Goal: Task Accomplishment & Management: Complete application form

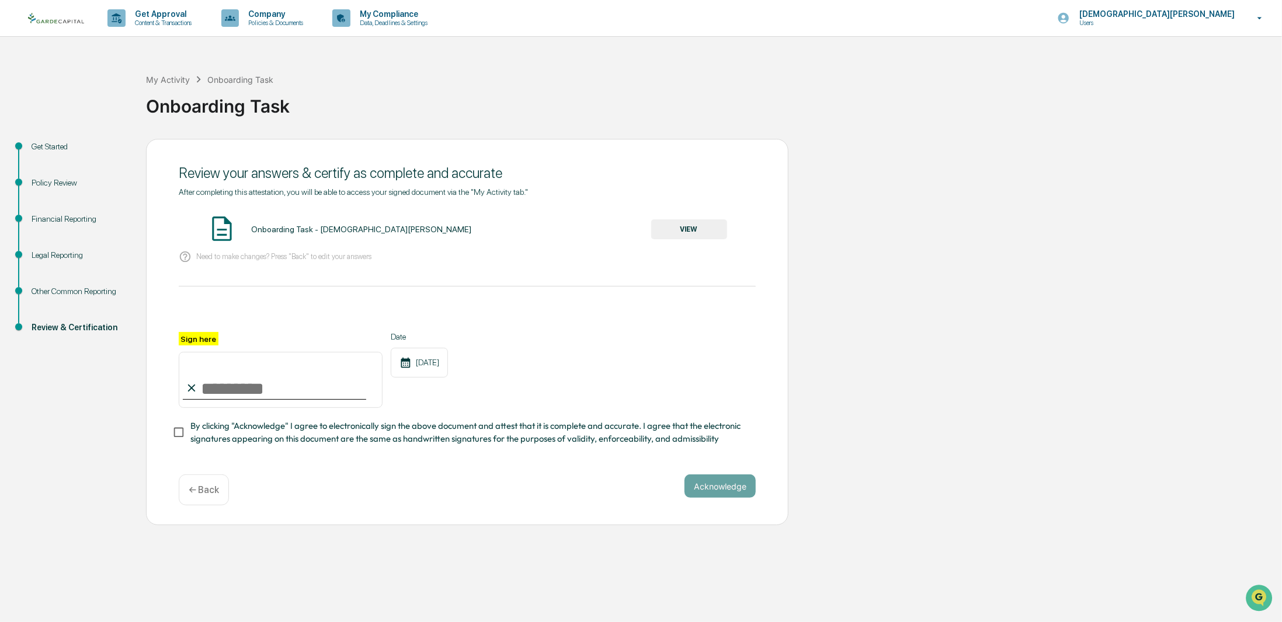
click at [295, 395] on input "Sign here" at bounding box center [281, 380] width 204 height 56
click at [193, 488] on p "← Back" at bounding box center [204, 490] width 30 height 11
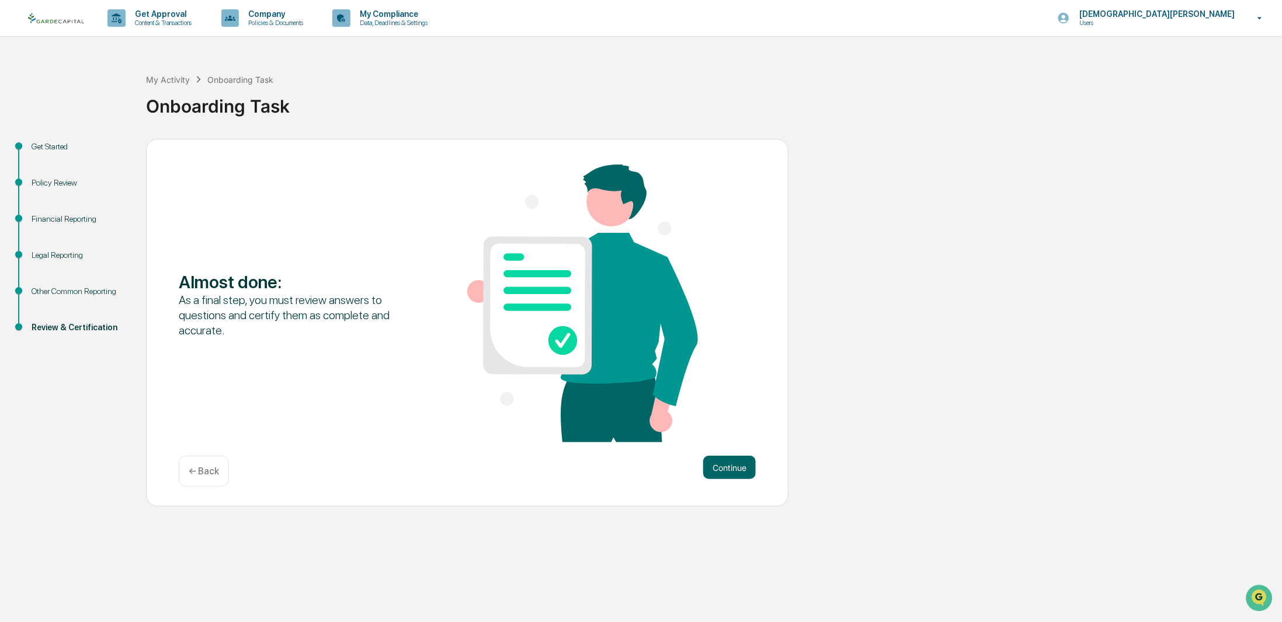
click at [196, 482] on div "← Back" at bounding box center [204, 471] width 50 height 31
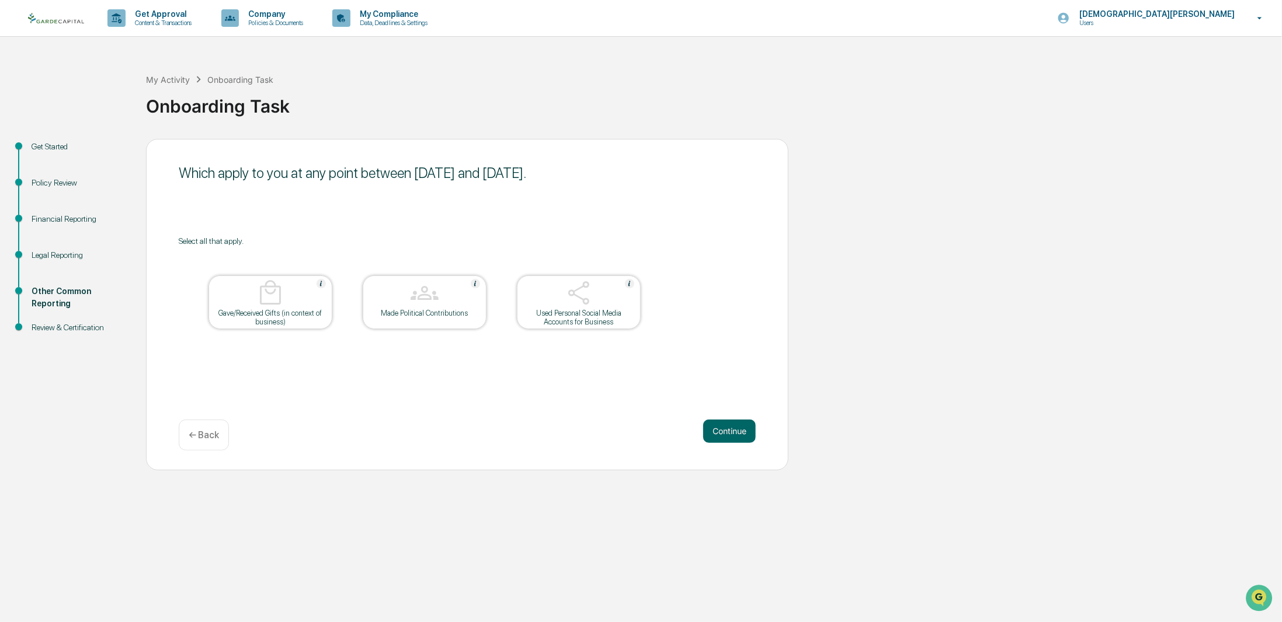
click at [194, 442] on div "← Back" at bounding box center [204, 435] width 50 height 31
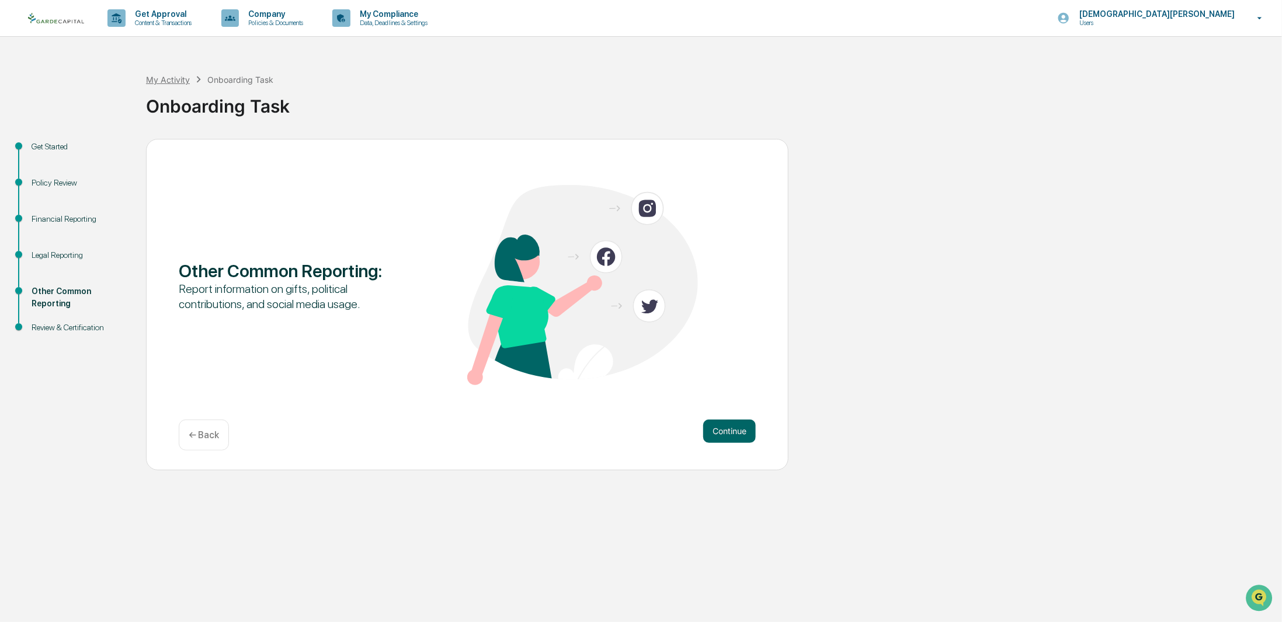
click at [157, 79] on div "My Activity" at bounding box center [168, 80] width 44 height 10
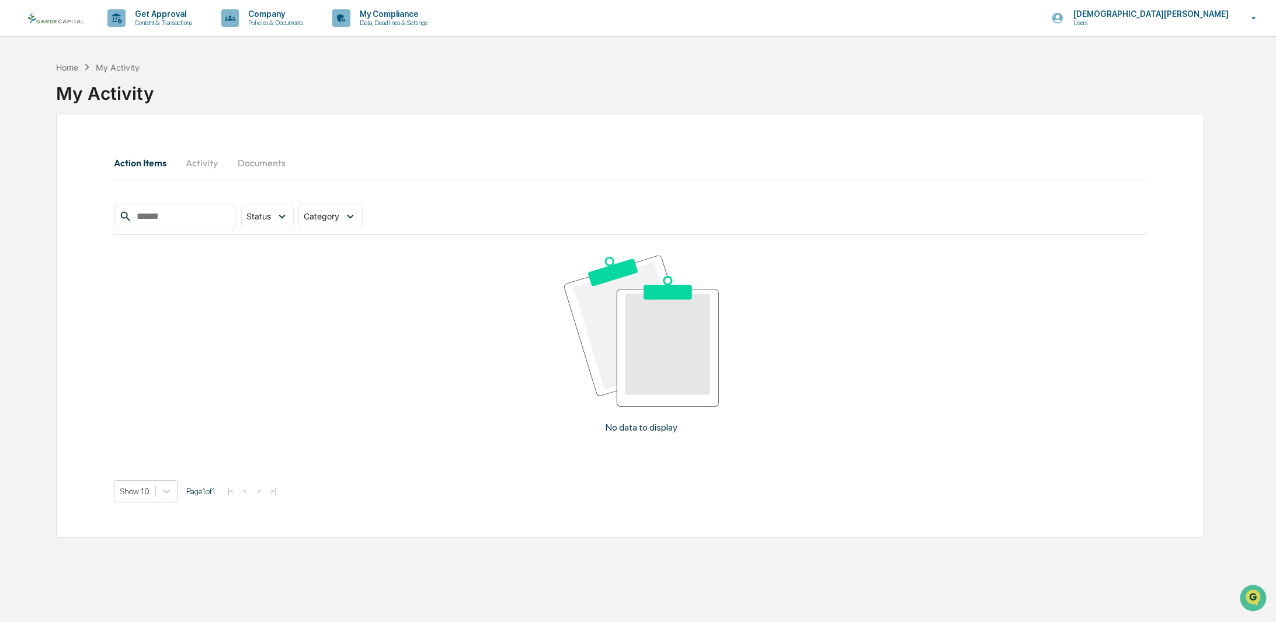
click at [211, 159] on button "Activity" at bounding box center [202, 163] width 53 height 28
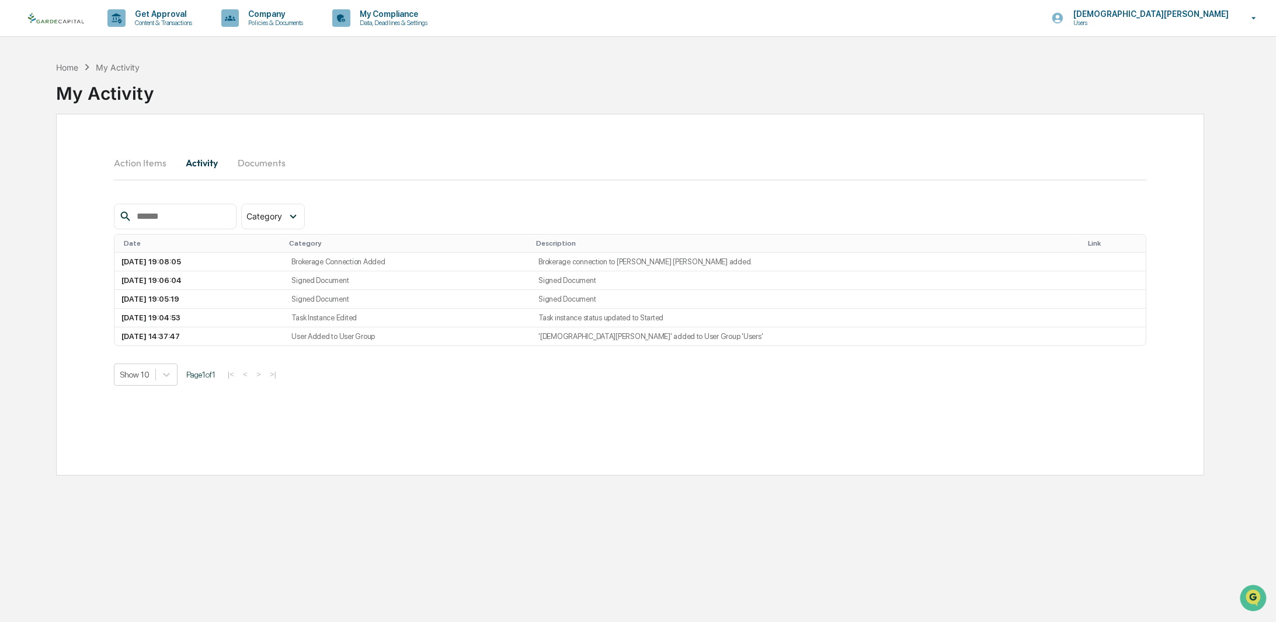
click at [248, 168] on button "Documents" at bounding box center [261, 163] width 67 height 28
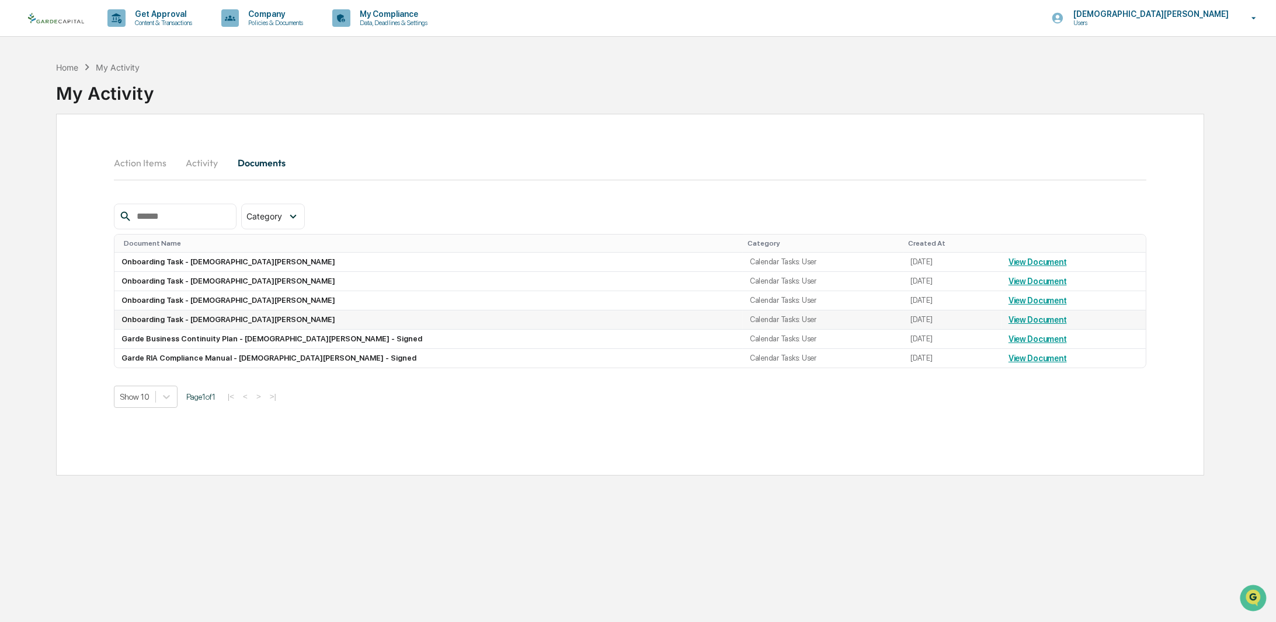
click at [1008, 321] on link "View Document" at bounding box center [1037, 319] width 58 height 9
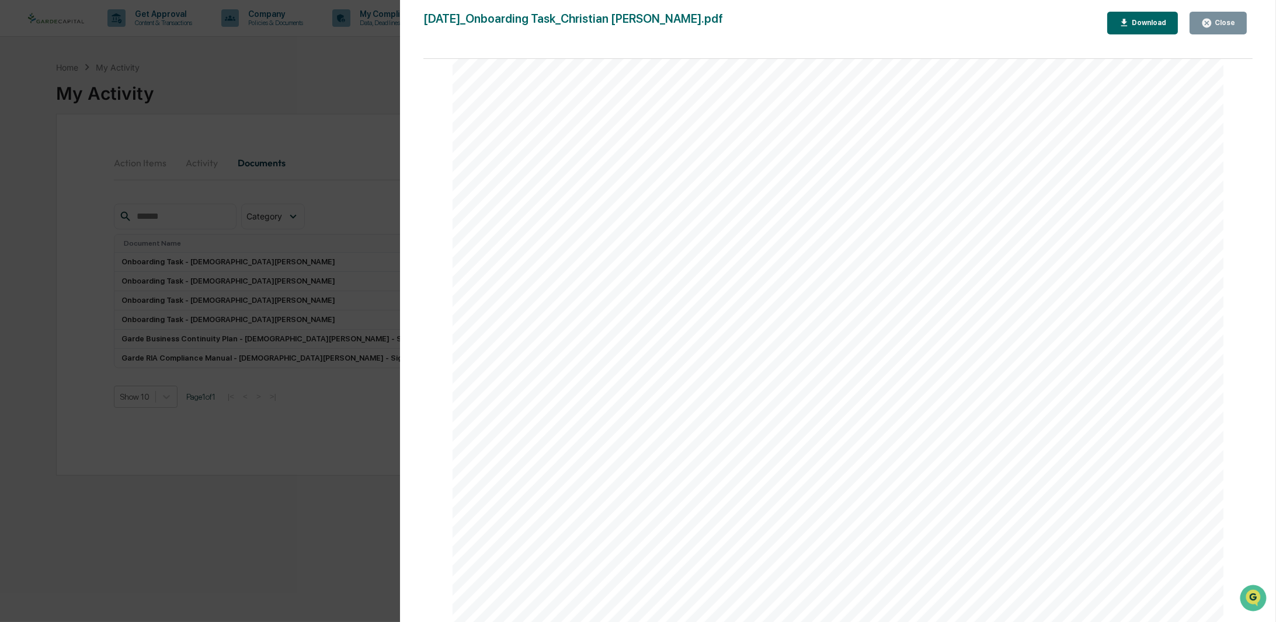
scroll to position [934, 0]
click at [1223, 25] on div "Close" at bounding box center [1223, 23] width 23 height 8
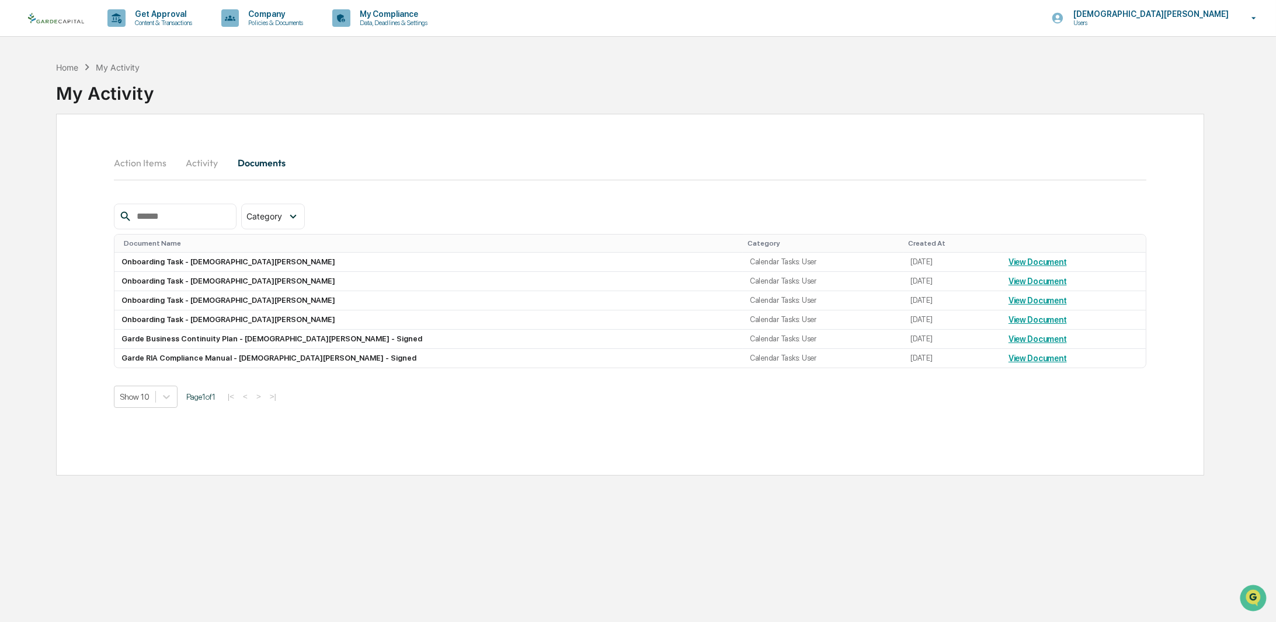
click at [67, 23] on link at bounding box center [63, 18] width 70 height 36
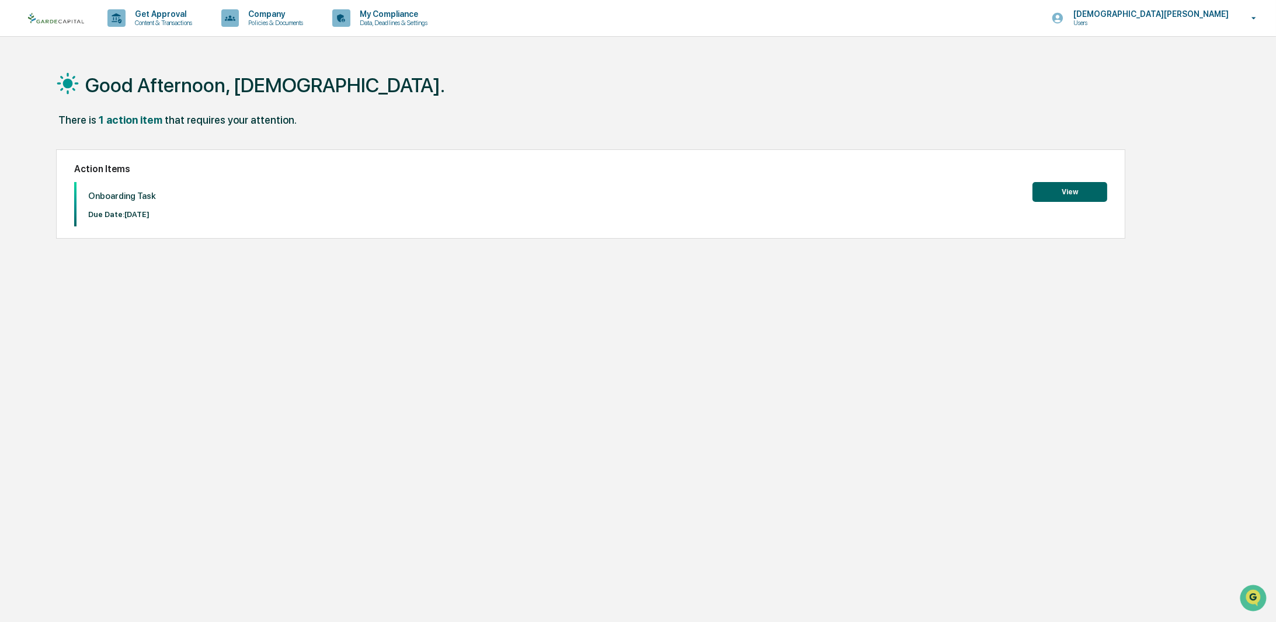
click at [1077, 185] on button "View" at bounding box center [1069, 192] width 75 height 20
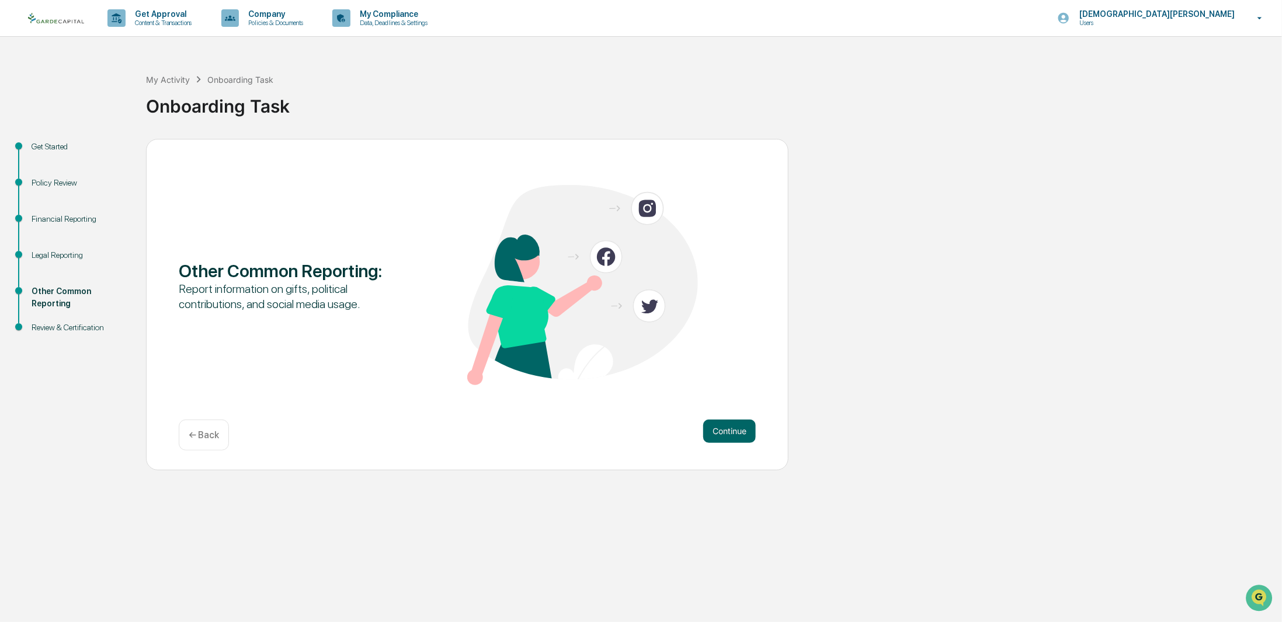
click at [196, 433] on p "← Back" at bounding box center [204, 435] width 30 height 11
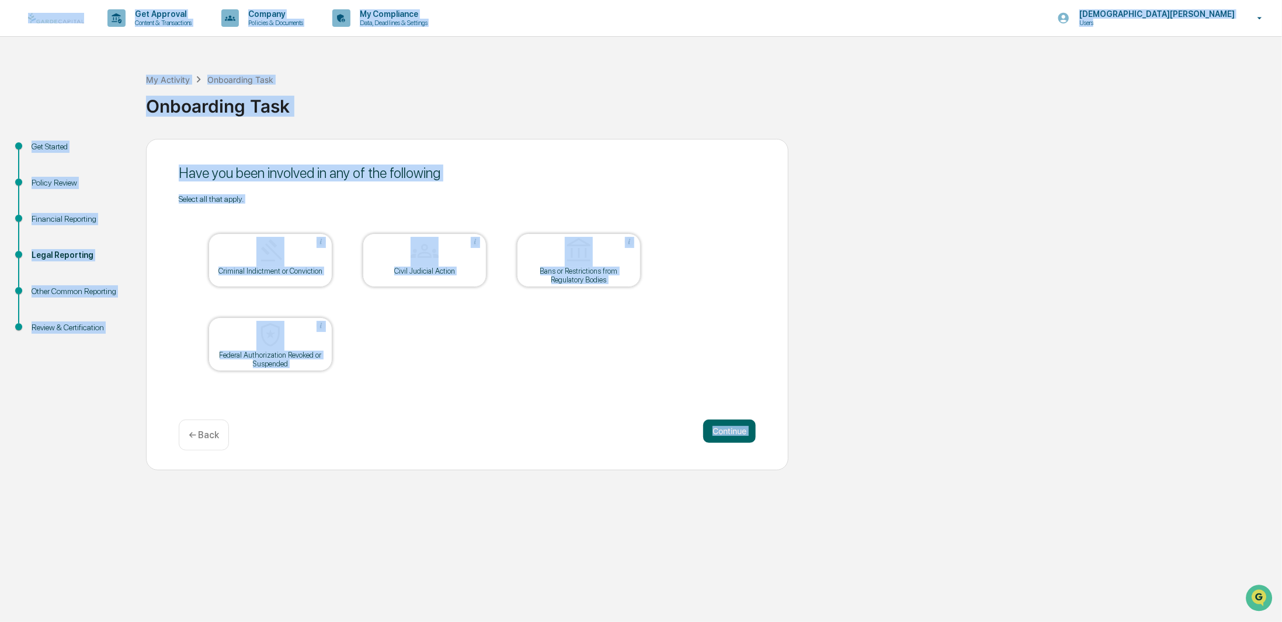
click at [196, 433] on p "← Back" at bounding box center [204, 435] width 30 height 11
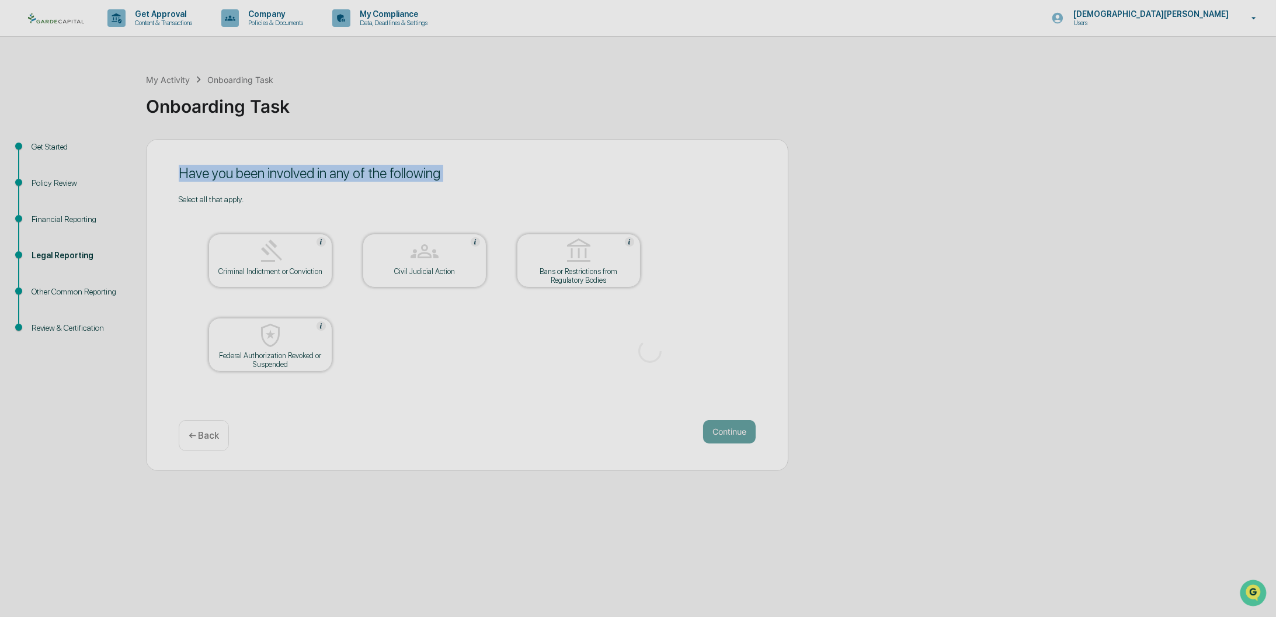
click at [196, 433] on div at bounding box center [649, 351] width 1299 height 702
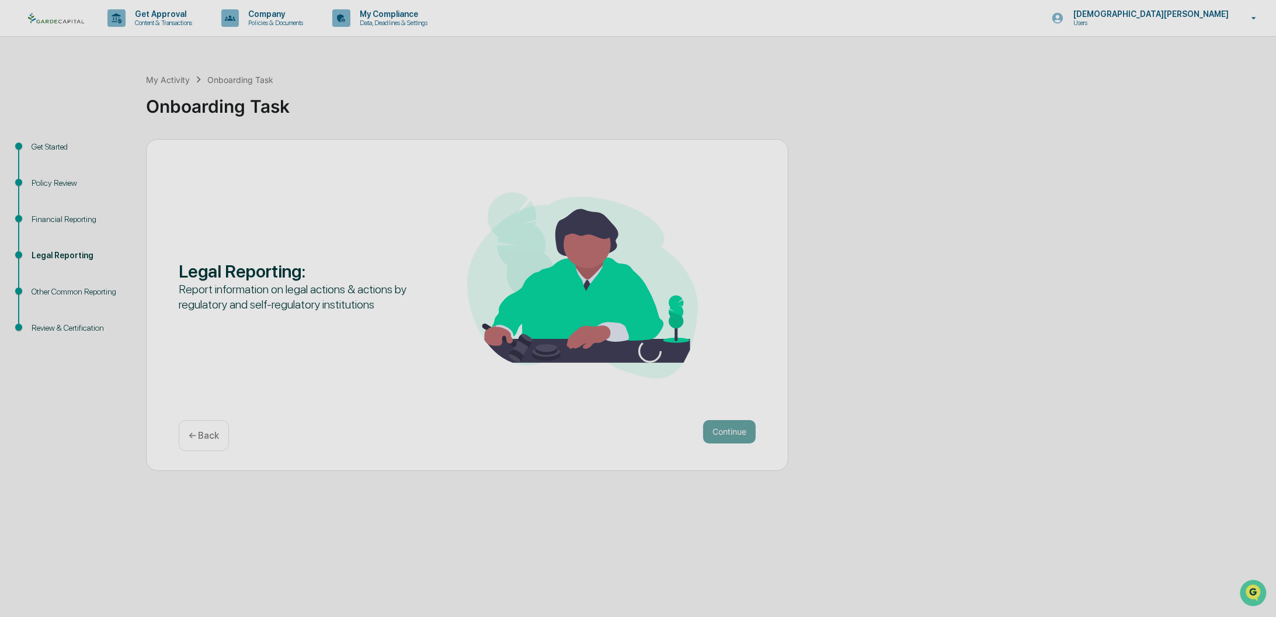
click at [196, 433] on div at bounding box center [649, 351] width 1299 height 702
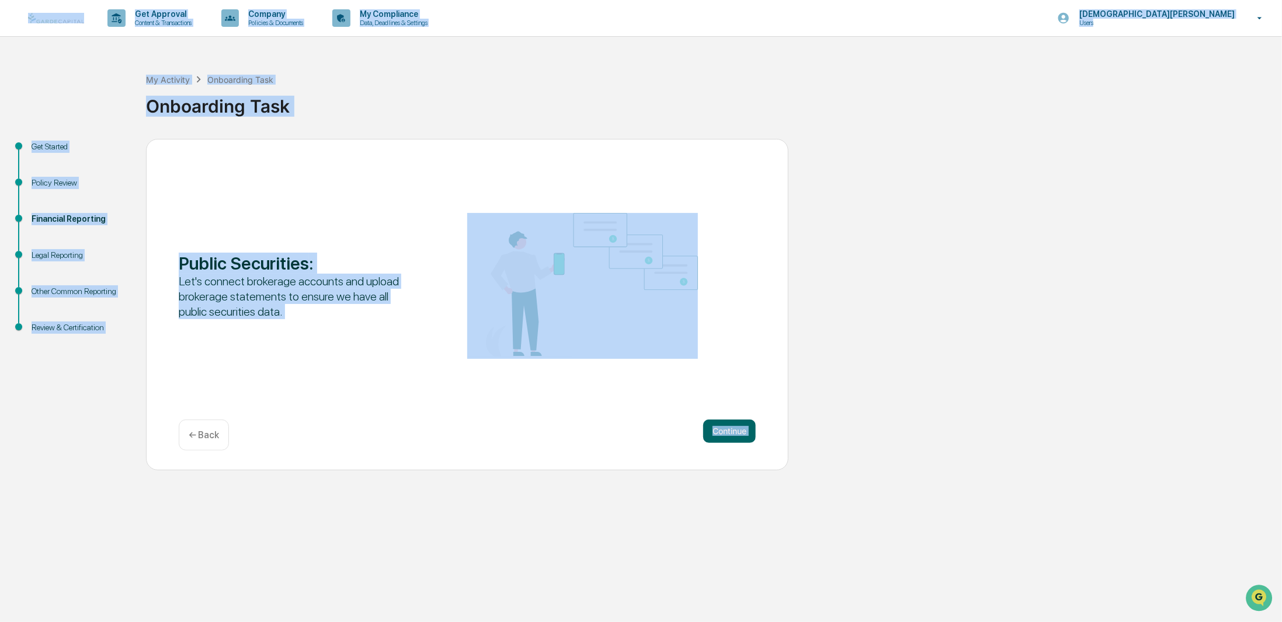
click at [196, 433] on p "← Back" at bounding box center [204, 435] width 30 height 11
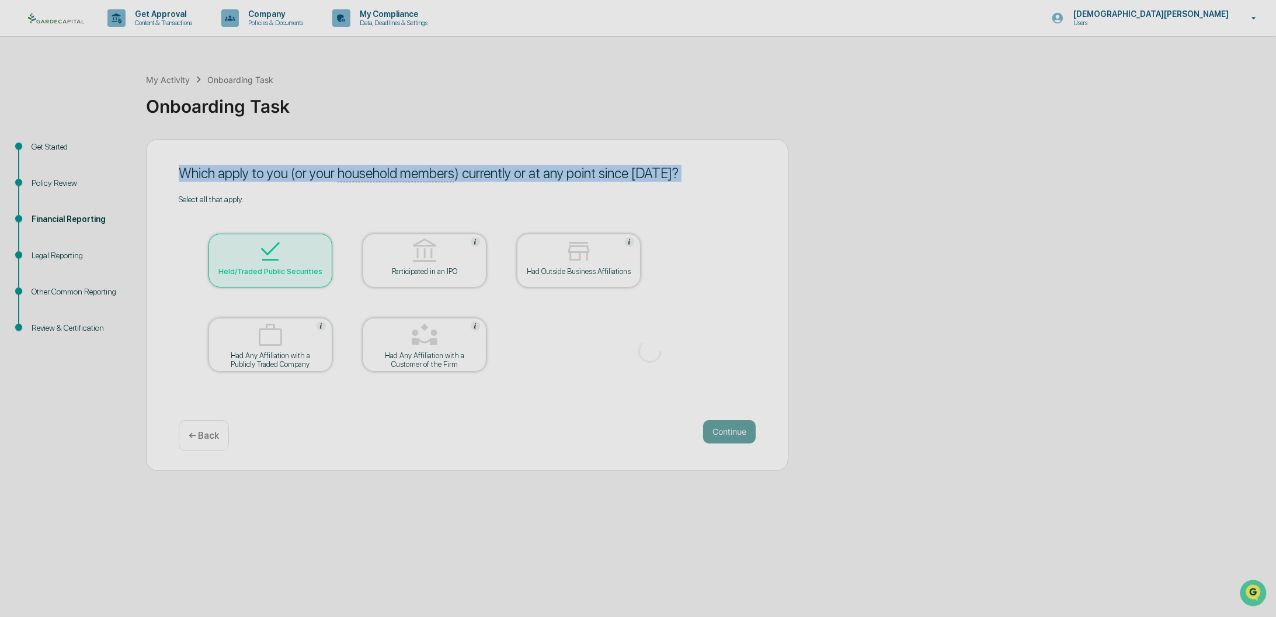
click at [196, 433] on div at bounding box center [649, 351] width 1299 height 702
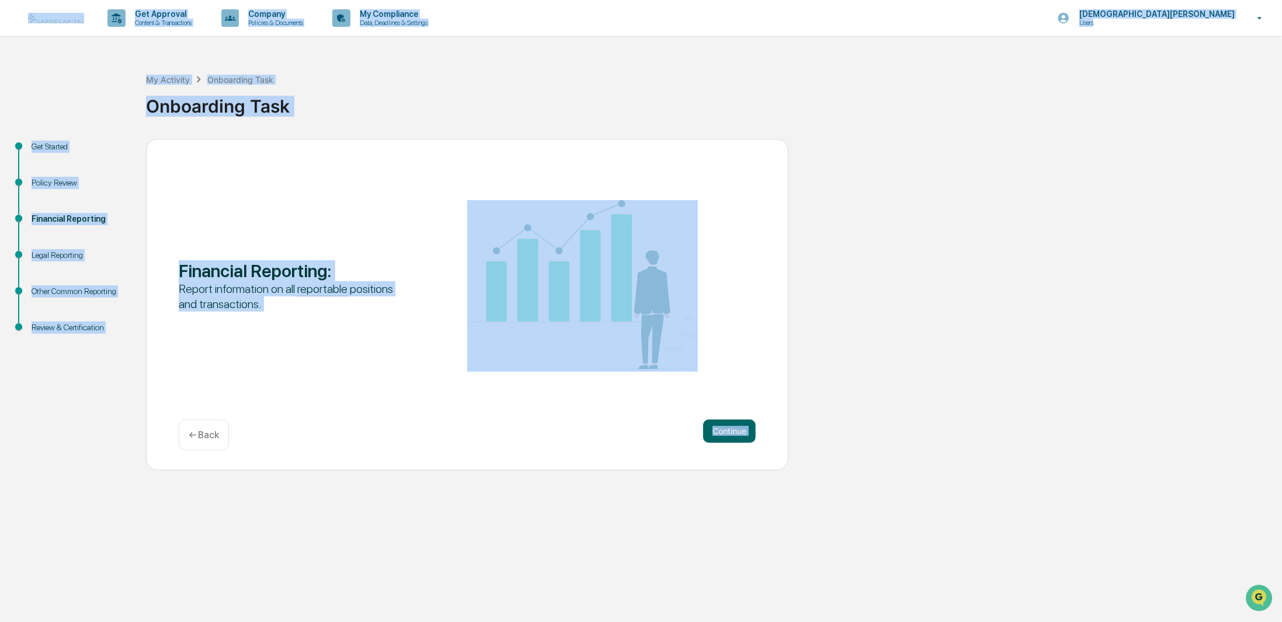
click at [196, 433] on p "← Back" at bounding box center [204, 435] width 30 height 11
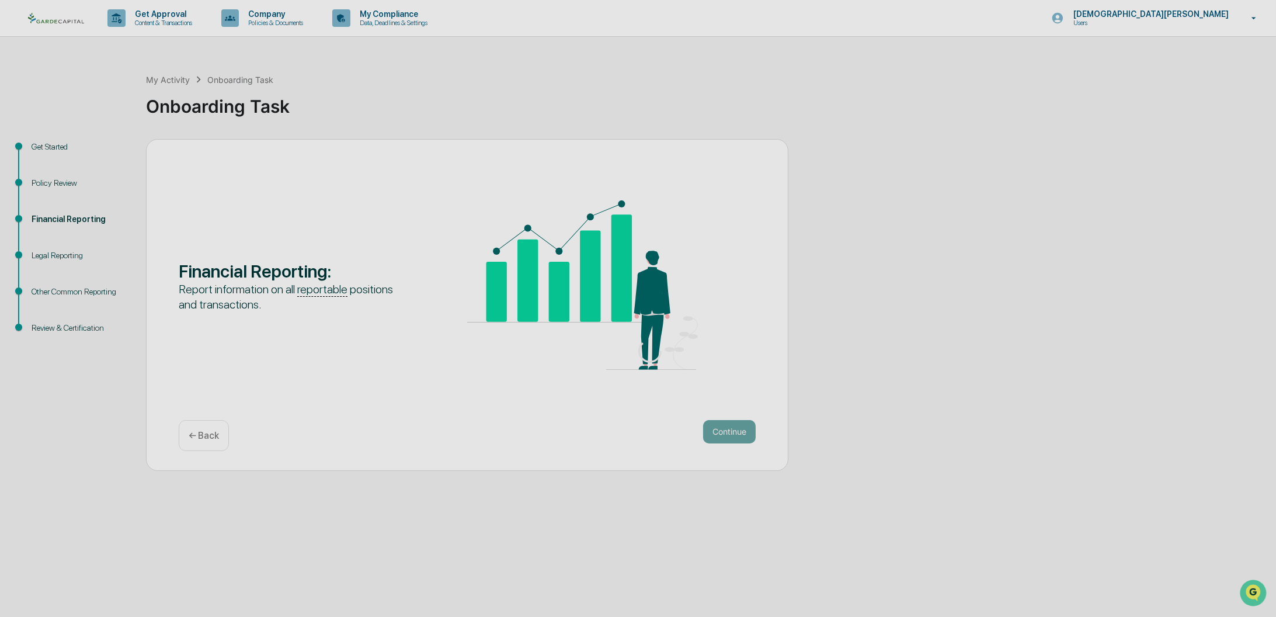
click at [196, 433] on div at bounding box center [649, 351] width 1299 height 702
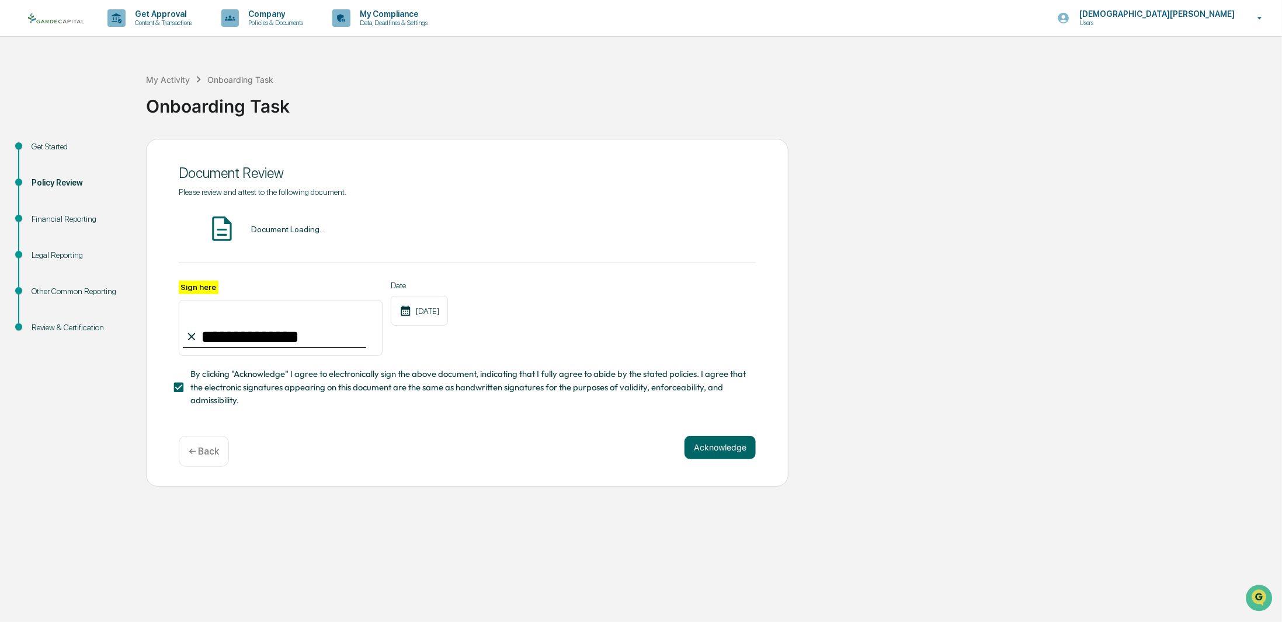
click at [196, 433] on div "**********" at bounding box center [467, 313] width 642 height 348
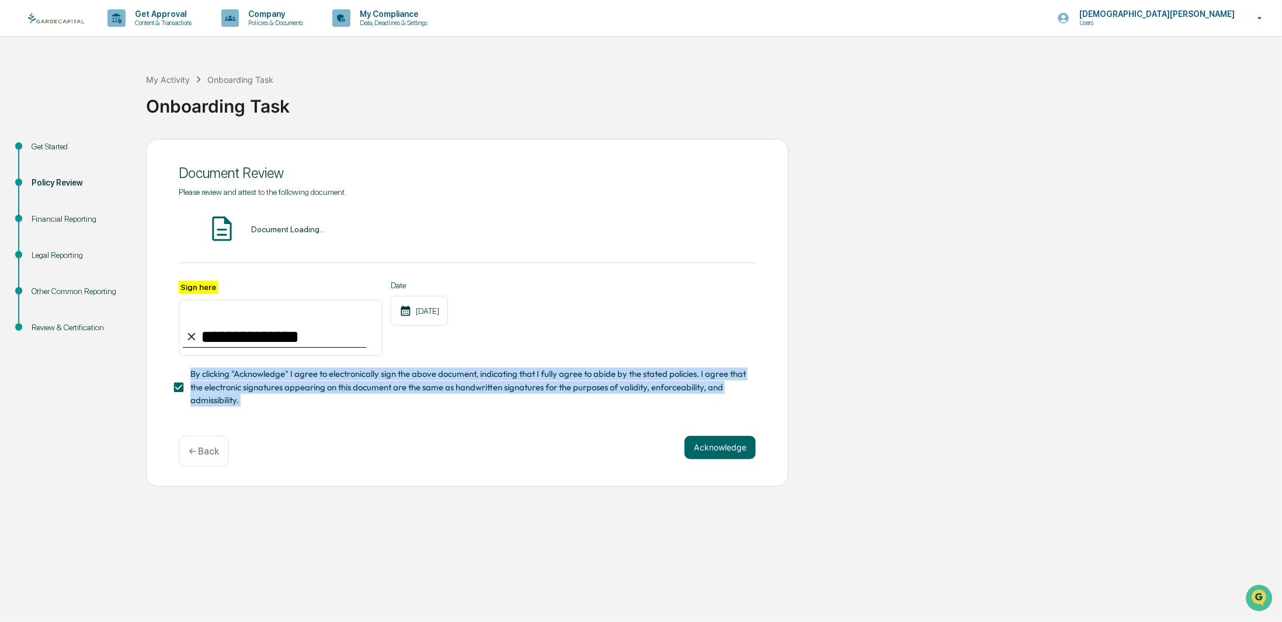
click at [196, 433] on div "**********" at bounding box center [467, 313] width 642 height 348
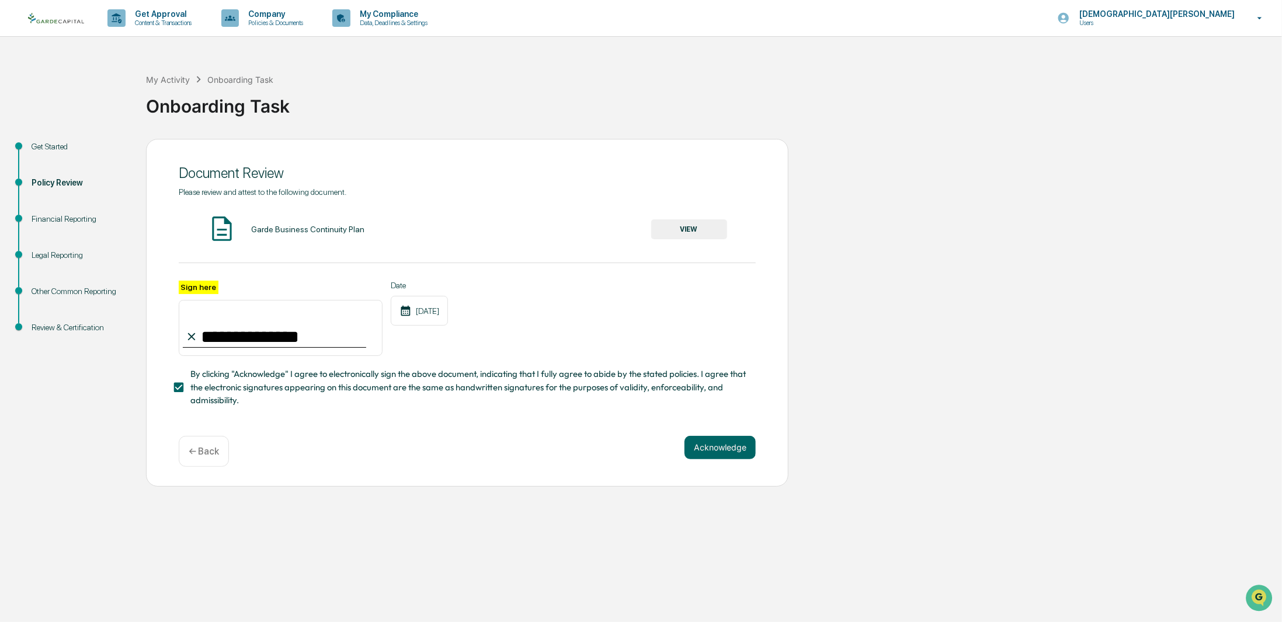
click at [194, 450] on p "← Back" at bounding box center [204, 451] width 30 height 11
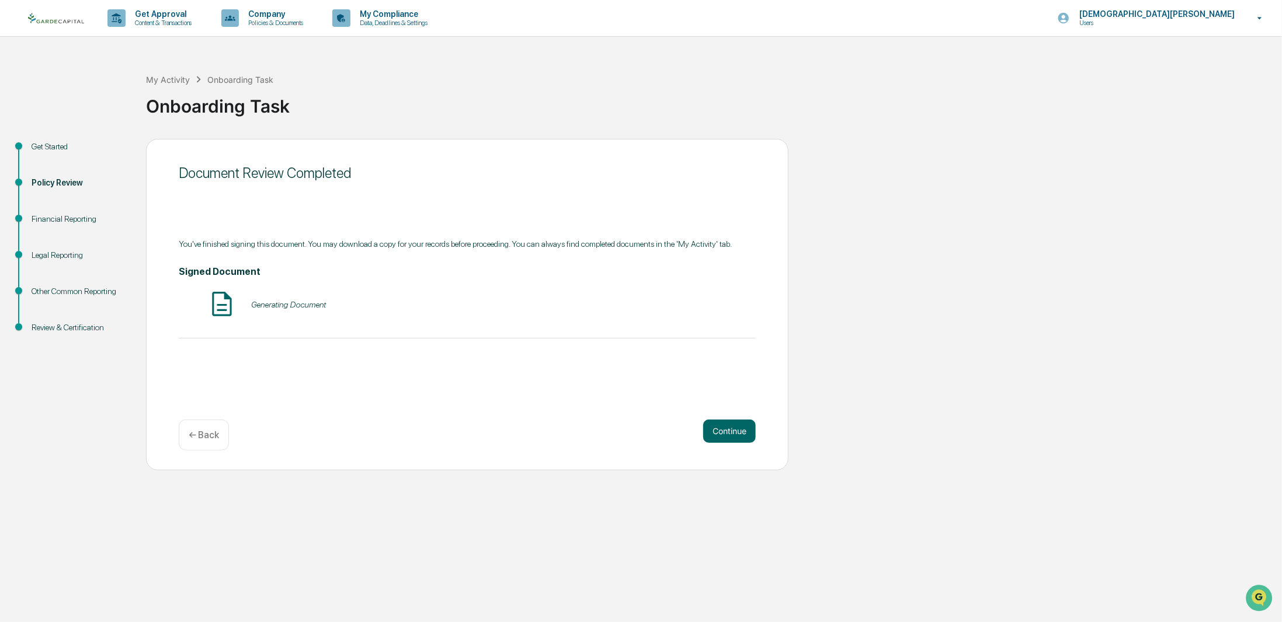
click at [194, 450] on div "← Back" at bounding box center [204, 435] width 50 height 31
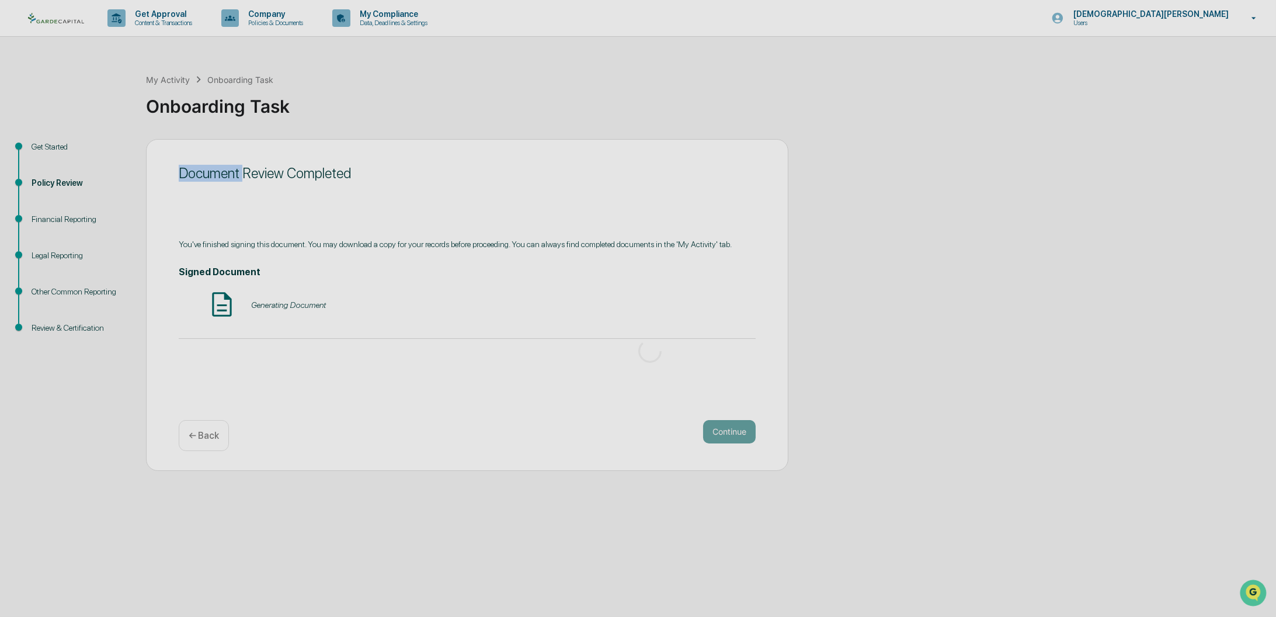
click at [194, 450] on div at bounding box center [649, 351] width 1299 height 702
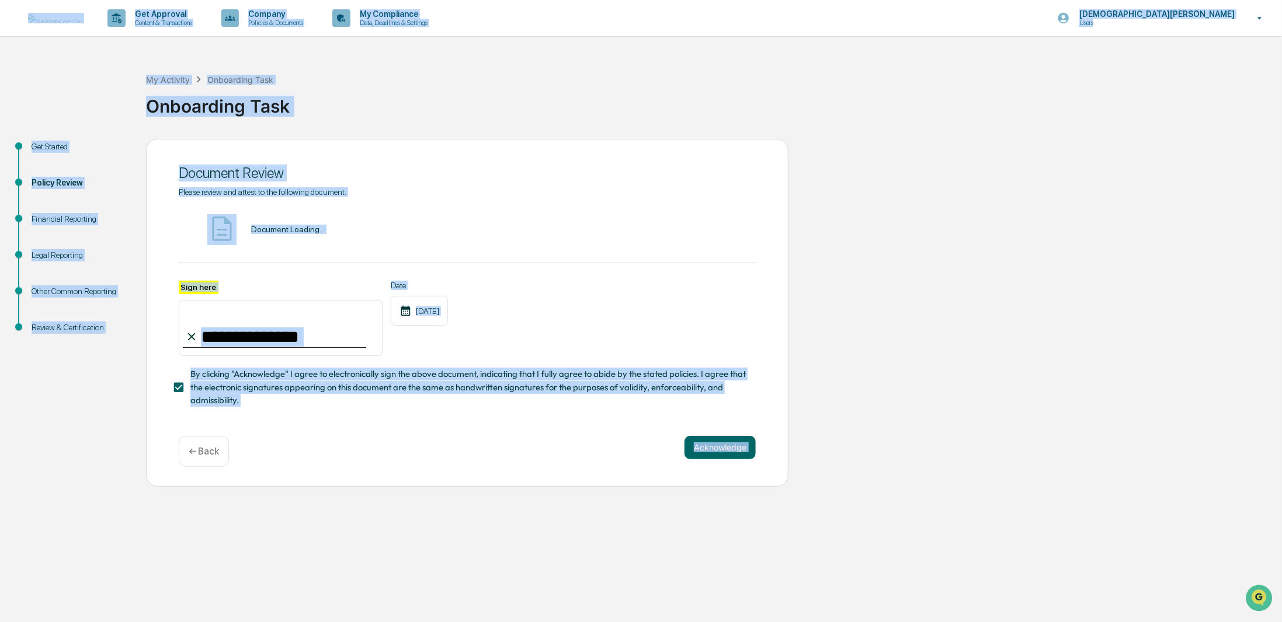
click at [194, 450] on p "← Back" at bounding box center [204, 451] width 30 height 11
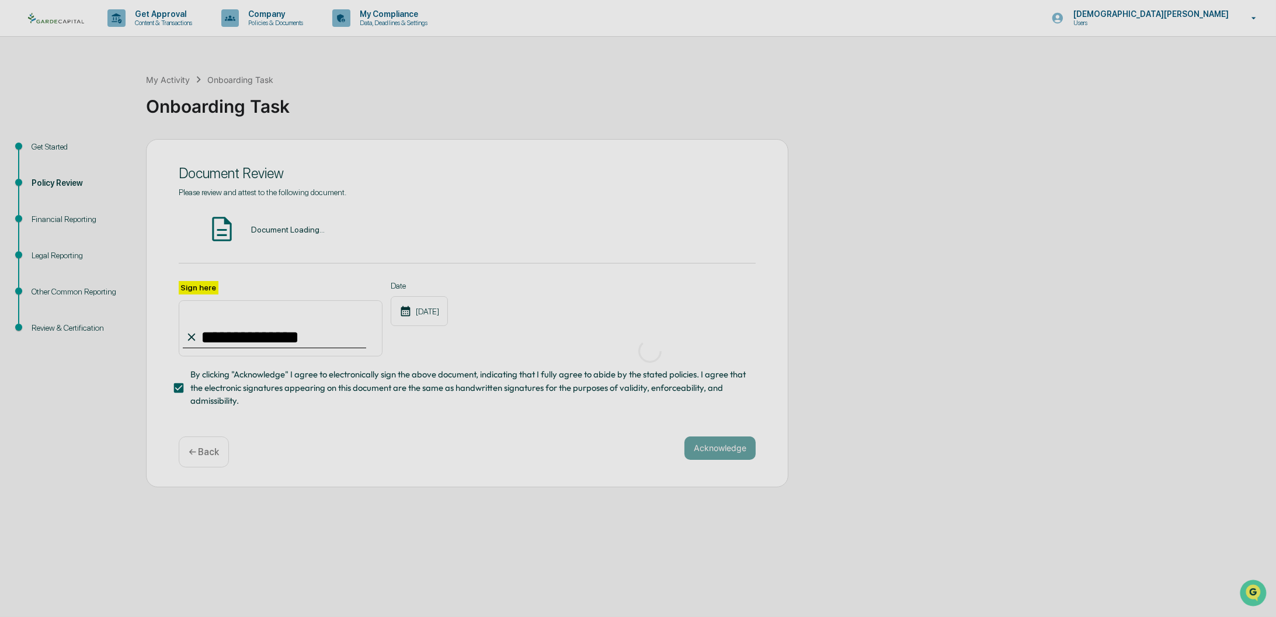
click at [193, 448] on div at bounding box center [649, 351] width 1299 height 702
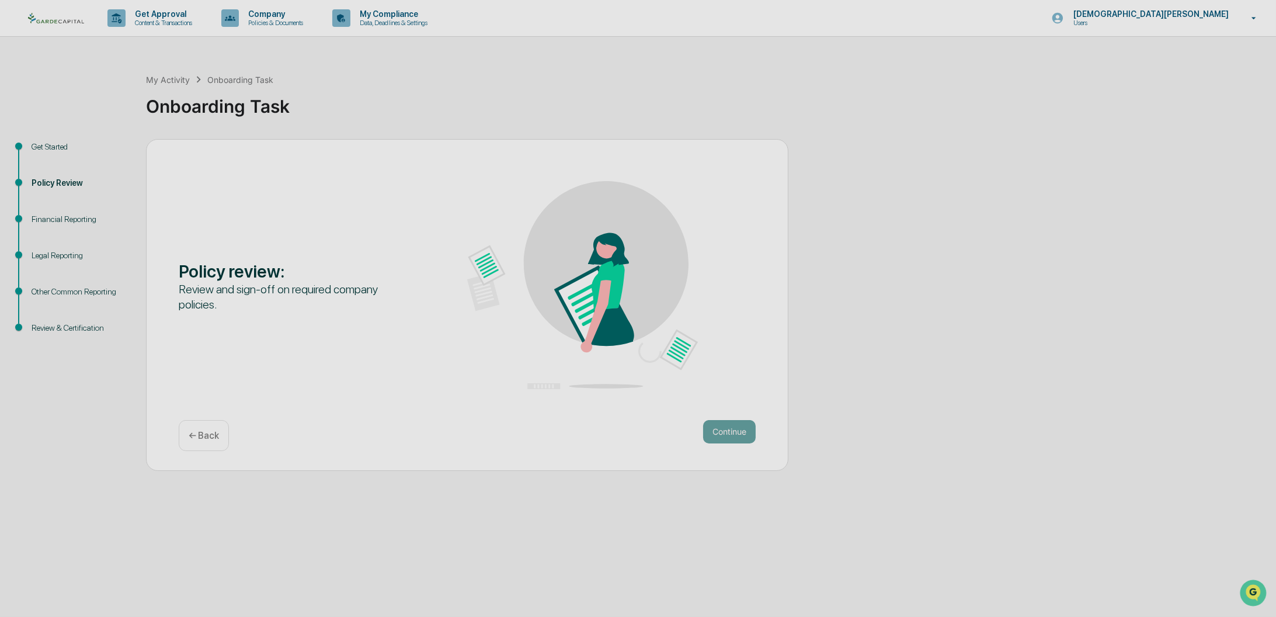
click at [193, 448] on div at bounding box center [649, 351] width 1299 height 702
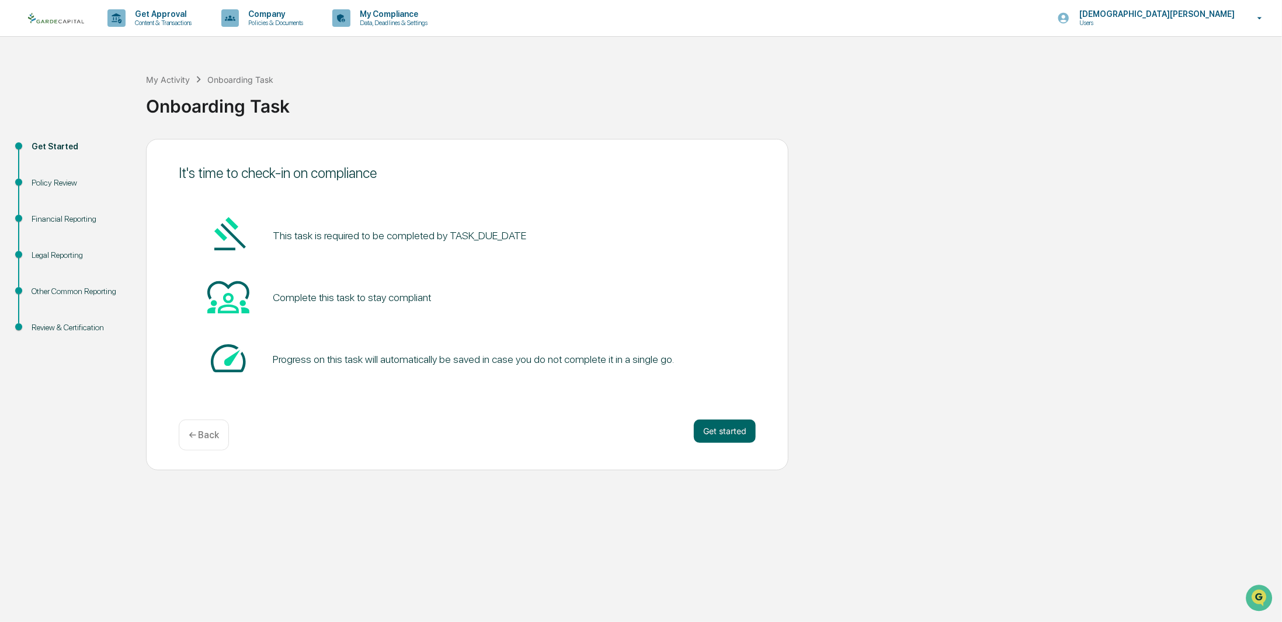
click at [196, 444] on div "← Back" at bounding box center [204, 435] width 50 height 31
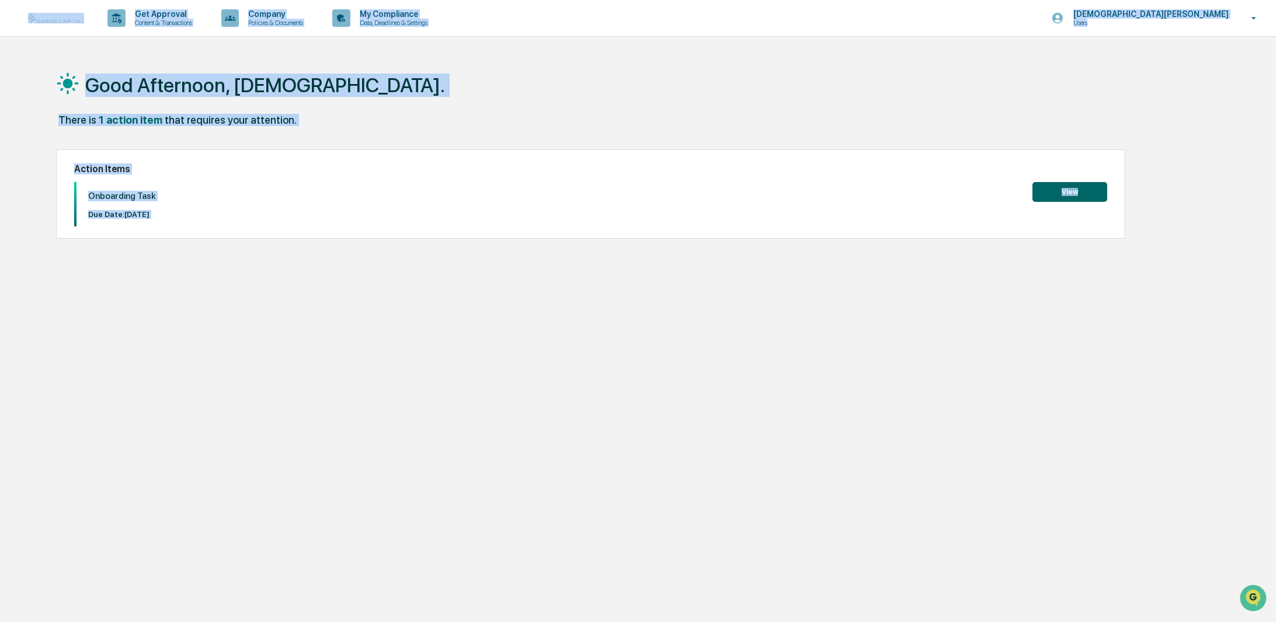
click at [1065, 194] on button "View" at bounding box center [1069, 192] width 75 height 20
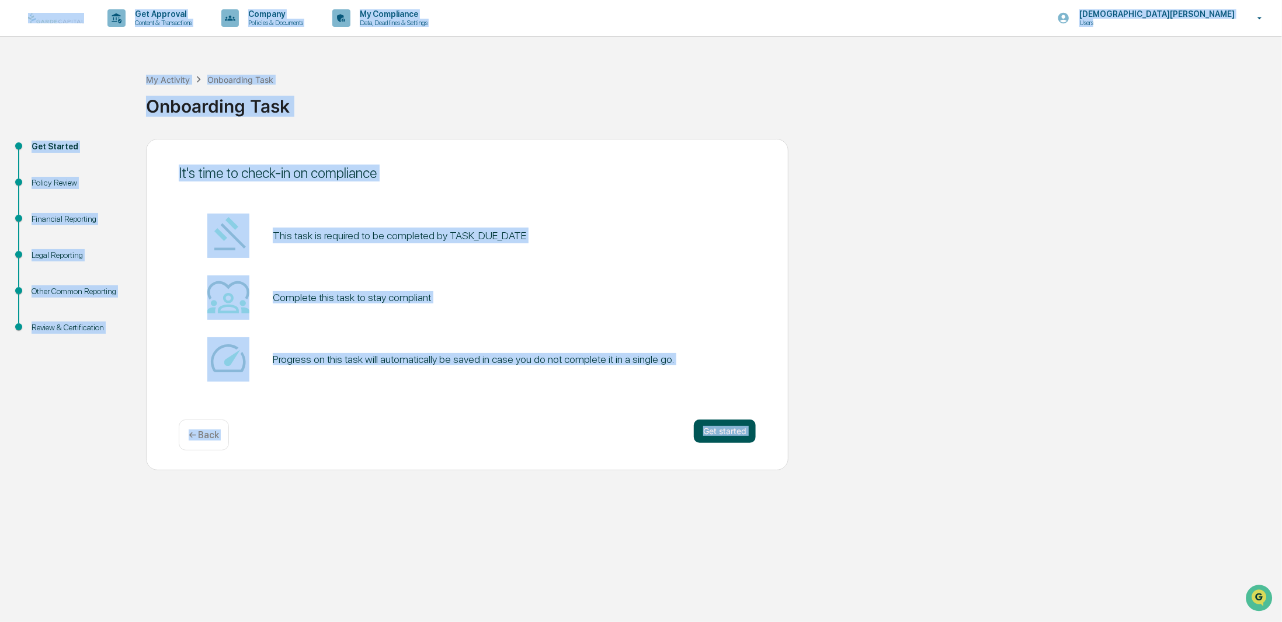
click at [753, 430] on button "Get started" at bounding box center [725, 431] width 62 height 23
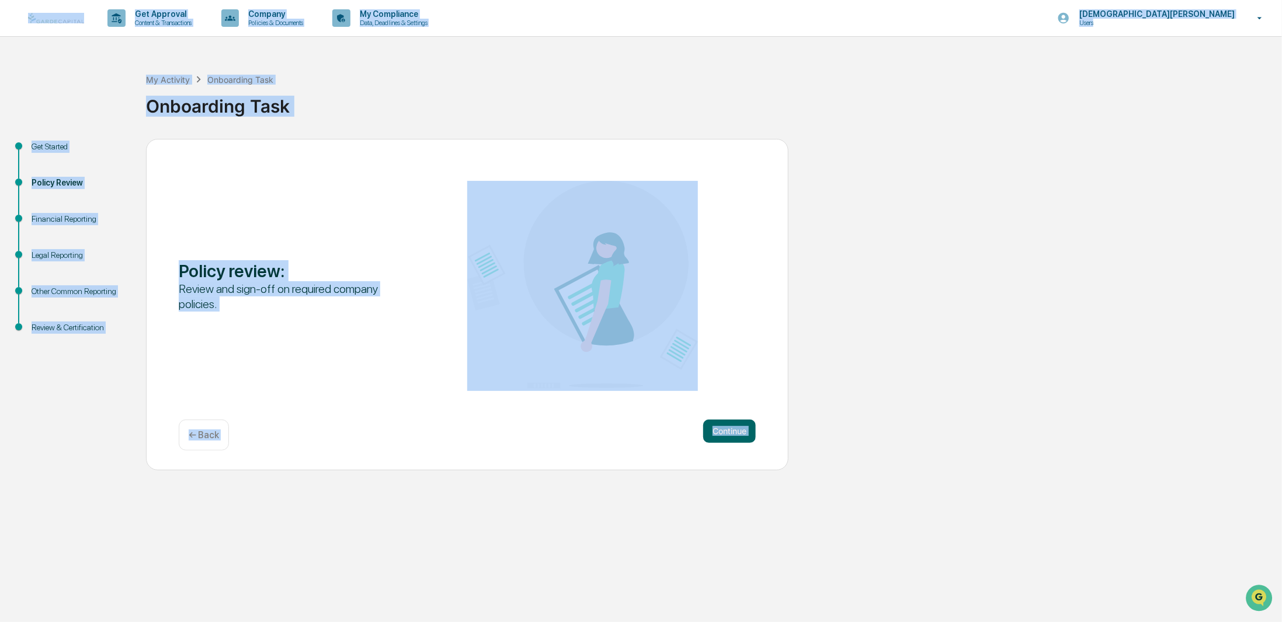
click at [753, 430] on button "Continue" at bounding box center [729, 431] width 53 height 23
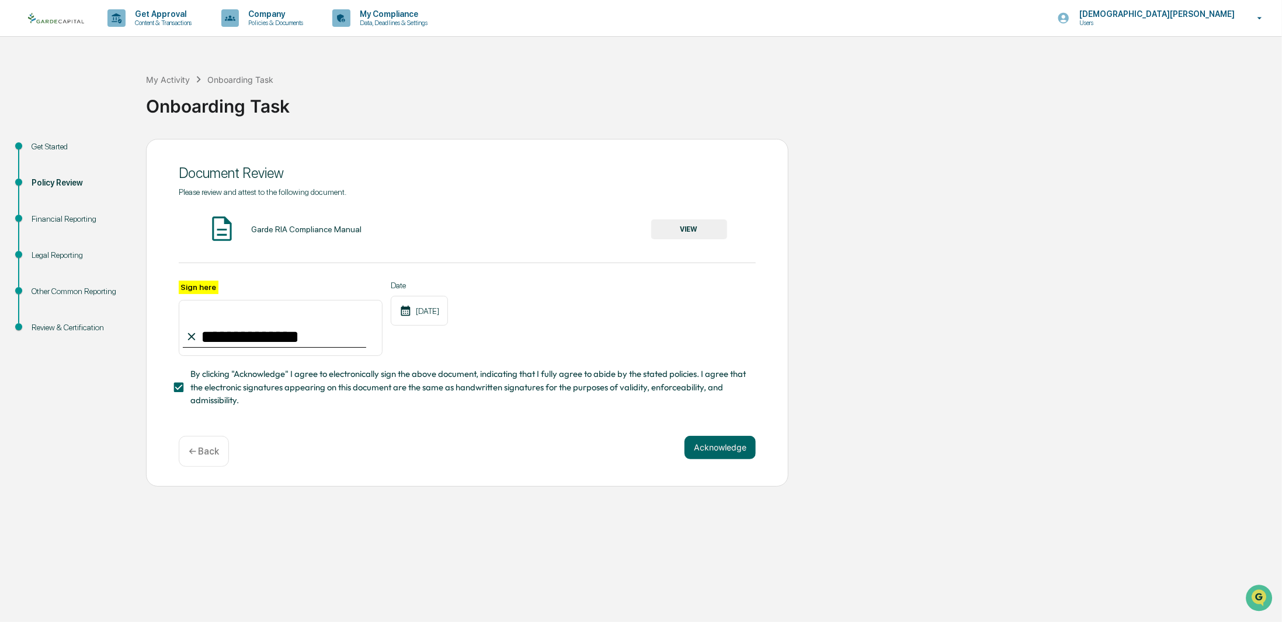
click at [736, 434] on div "**********" at bounding box center [467, 313] width 642 height 348
click at [729, 448] on button "Acknowledge" at bounding box center [719, 447] width 71 height 23
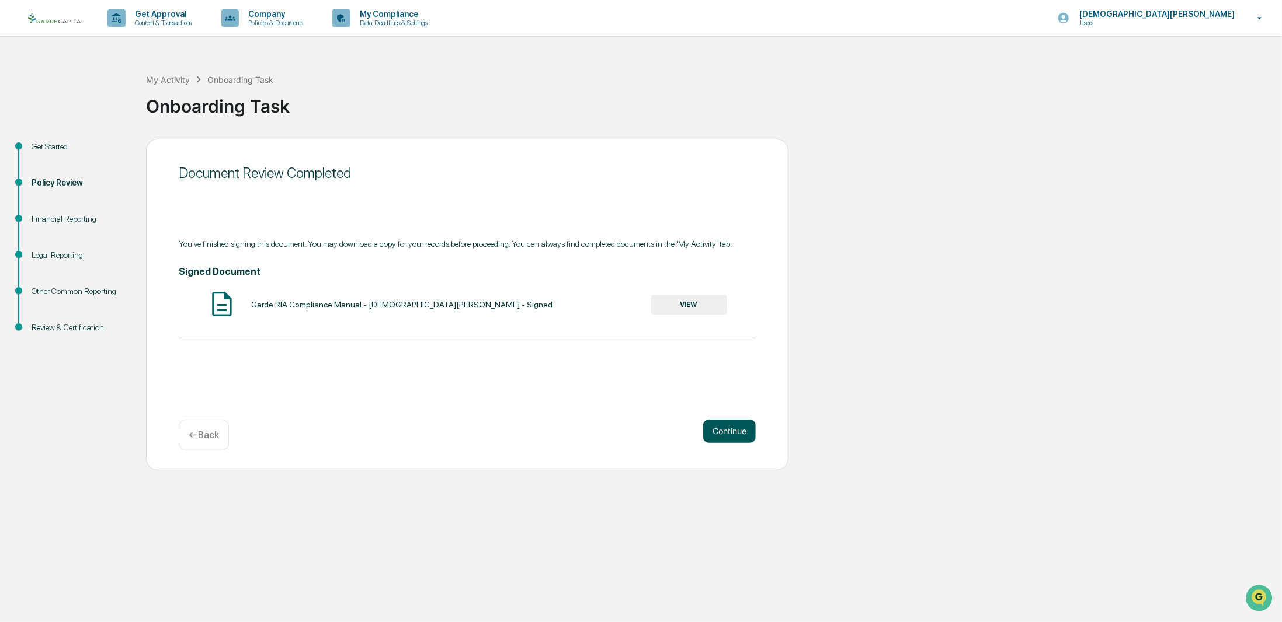
click at [723, 440] on button "Continue" at bounding box center [729, 431] width 53 height 23
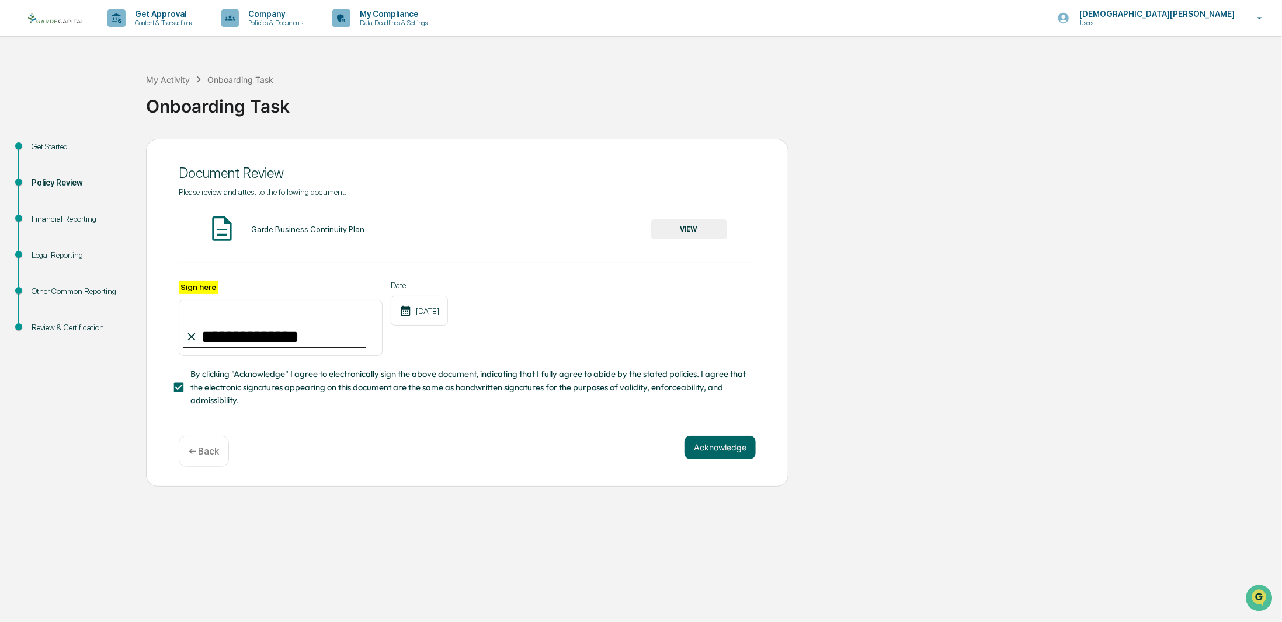
click at [723, 440] on button "Acknowledge" at bounding box center [719, 447] width 71 height 23
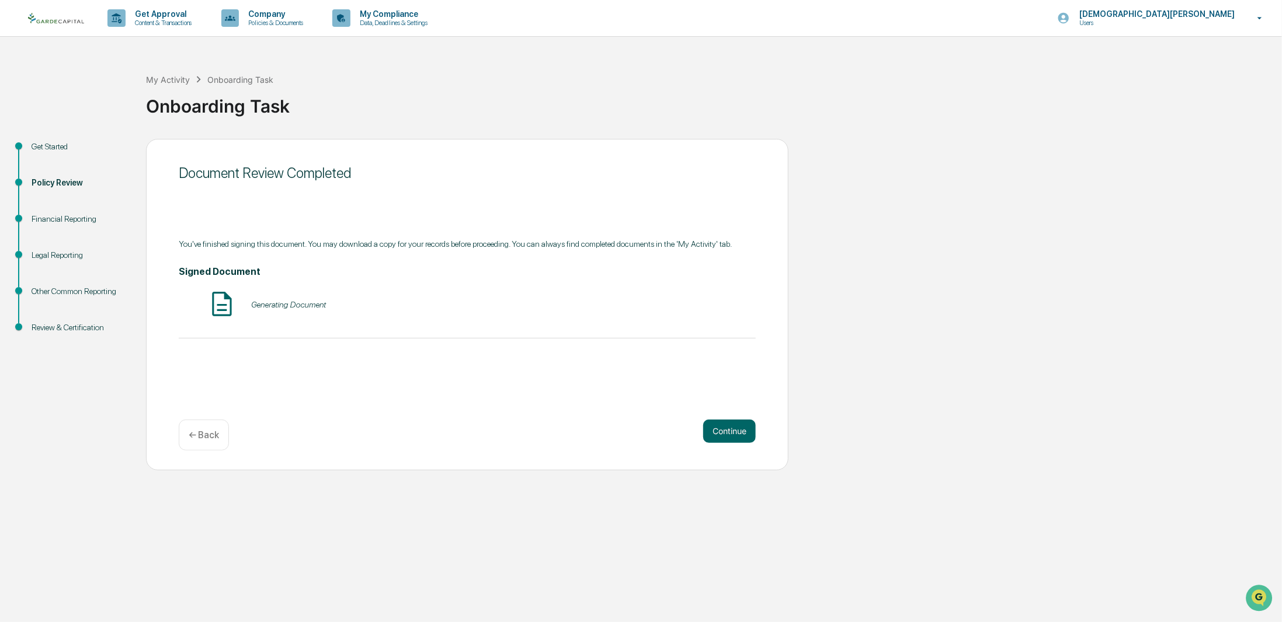
click at [723, 440] on button "Continue" at bounding box center [729, 431] width 53 height 23
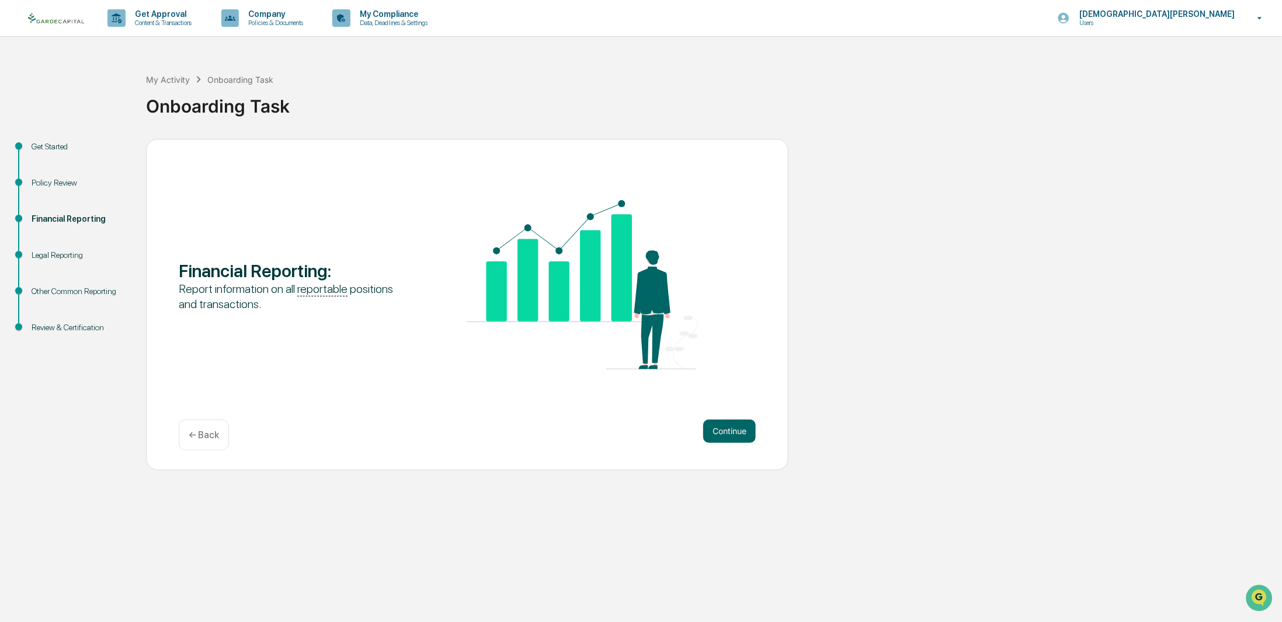
click at [723, 440] on button "Continue" at bounding box center [729, 431] width 53 height 23
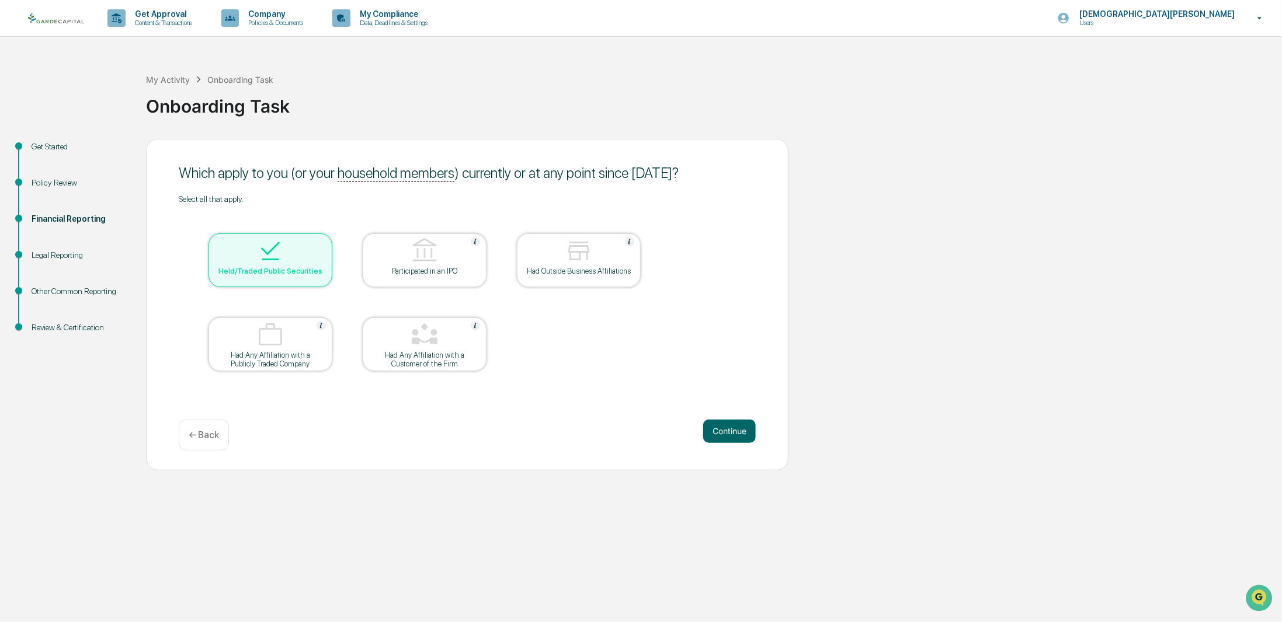
click at [723, 440] on button "Continue" at bounding box center [729, 431] width 53 height 23
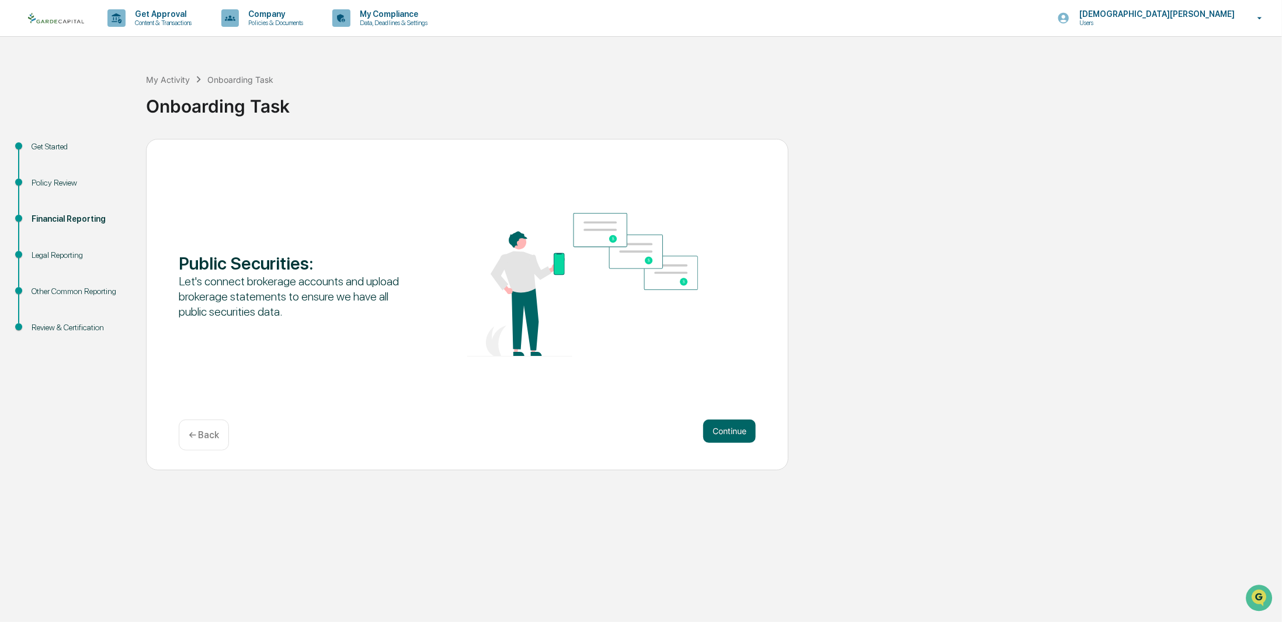
click at [723, 440] on button "Continue" at bounding box center [729, 431] width 53 height 23
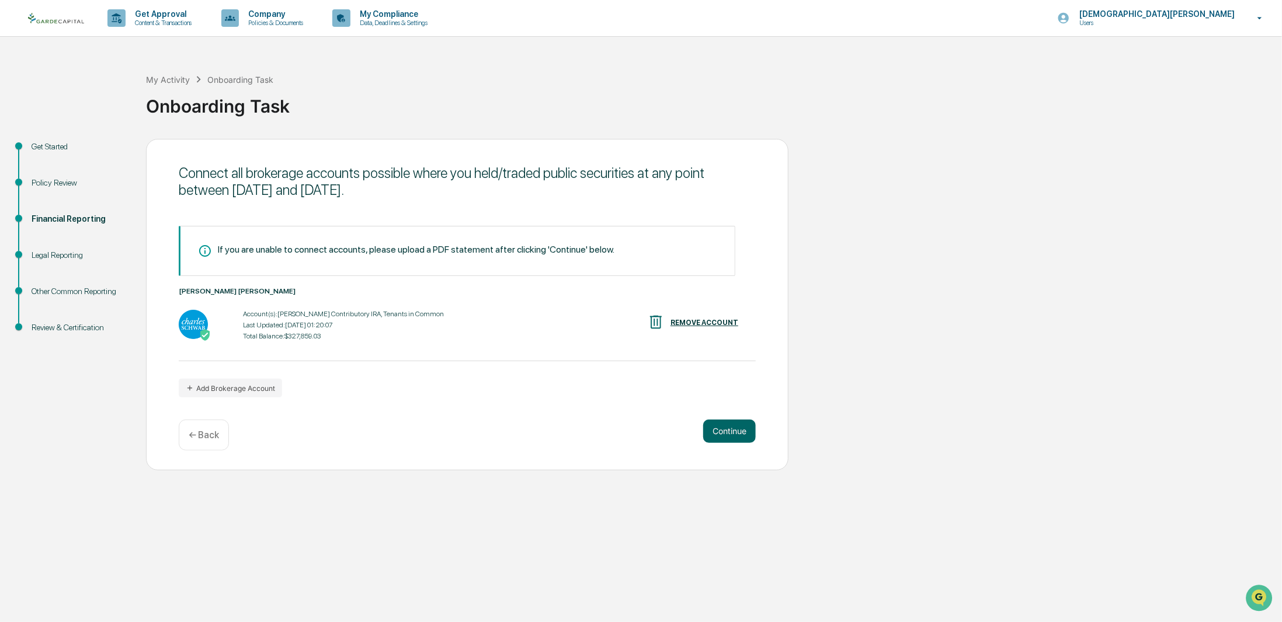
click at [723, 440] on button "Continue" at bounding box center [729, 431] width 53 height 23
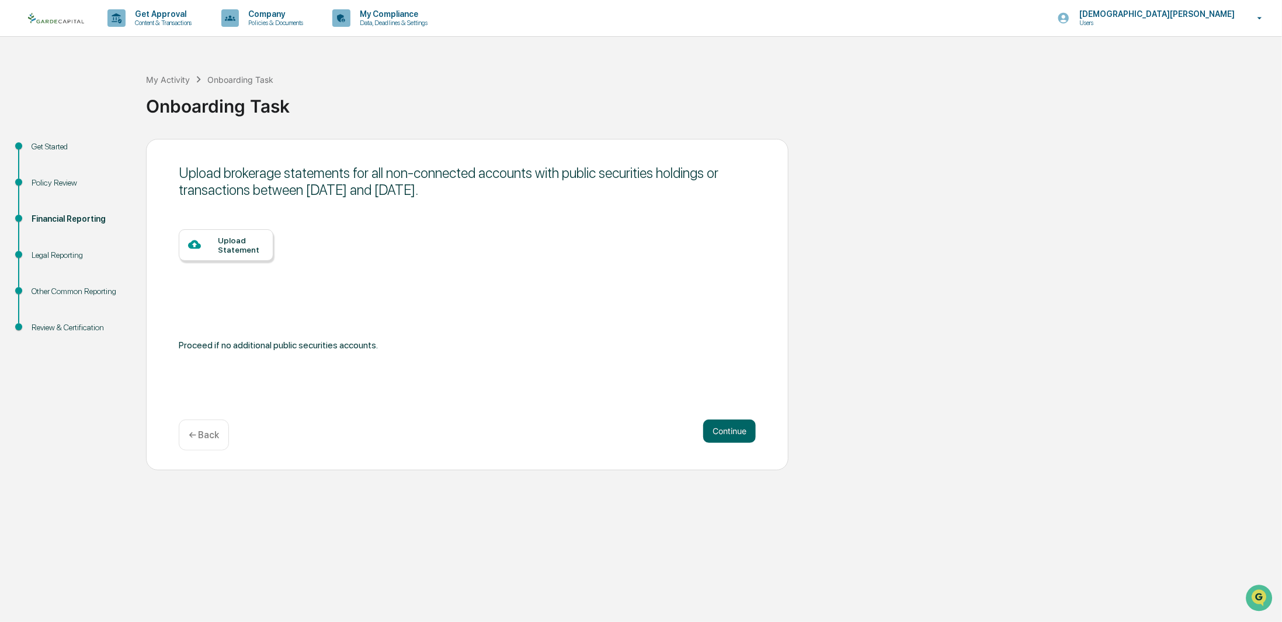
click at [723, 440] on button "Continue" at bounding box center [729, 431] width 53 height 23
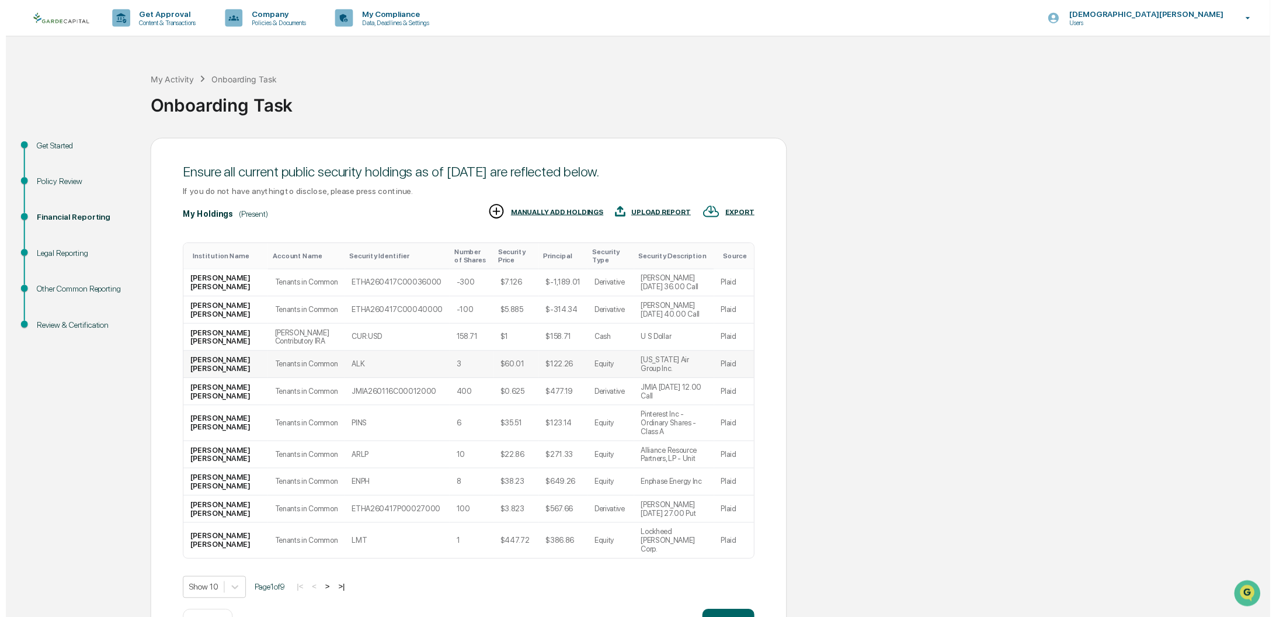
scroll to position [27, 0]
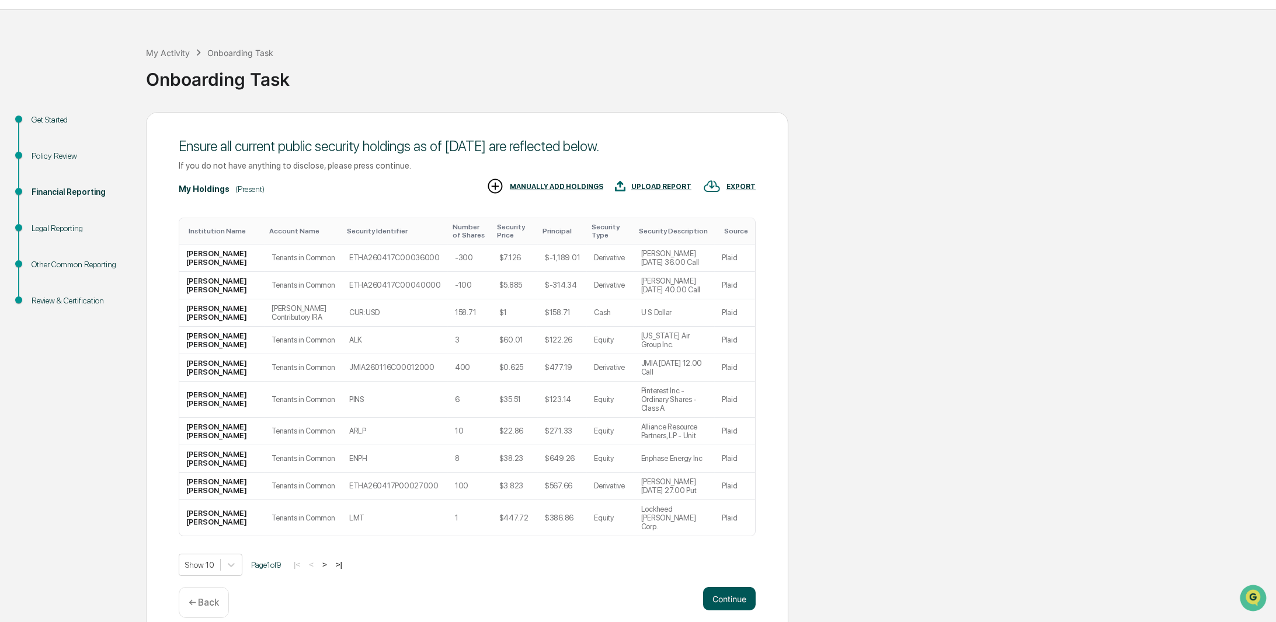
click at [741, 587] on button "Continue" at bounding box center [729, 598] width 53 height 23
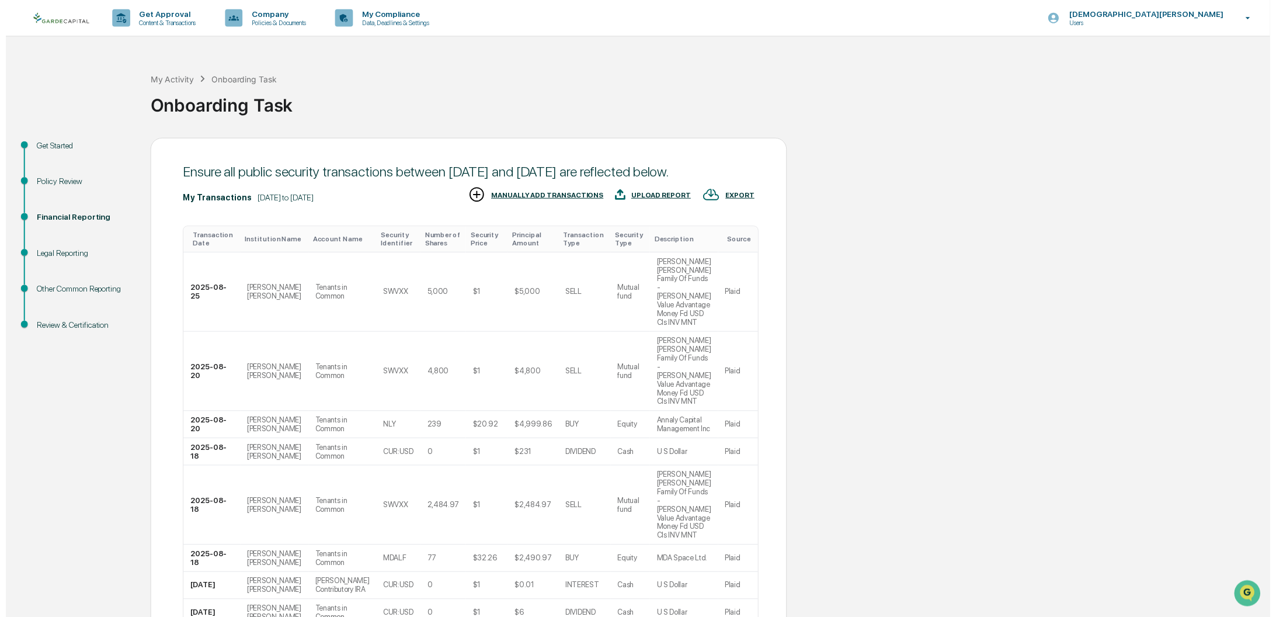
scroll to position [108, 0]
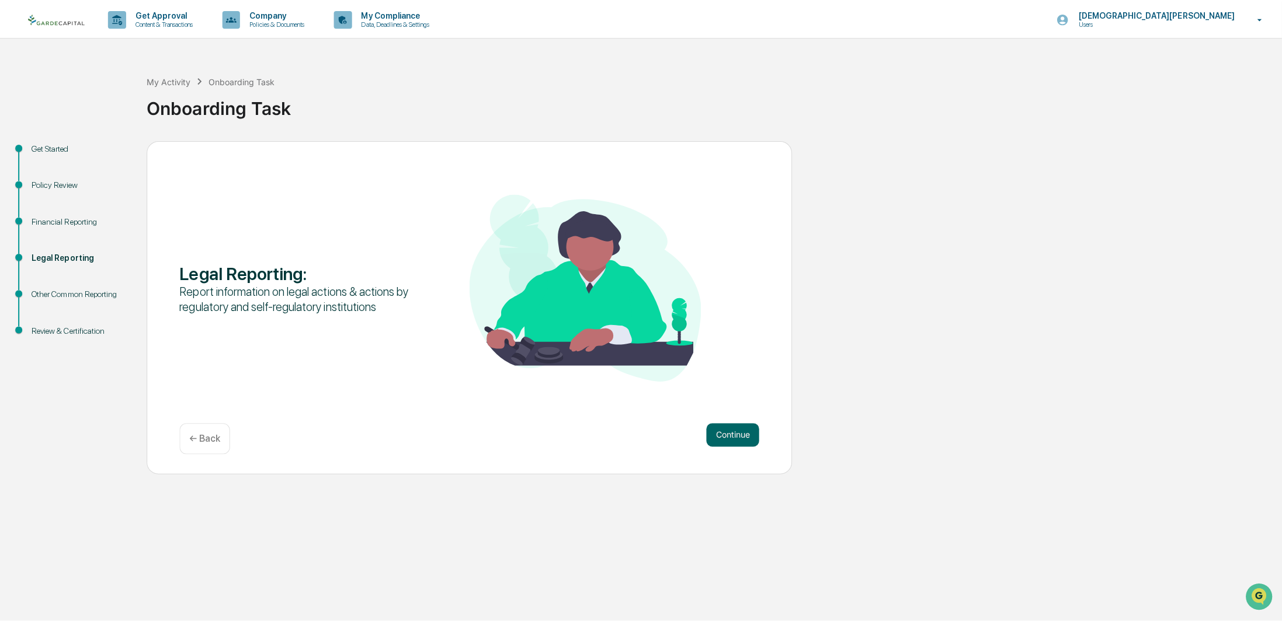
scroll to position [0, 0]
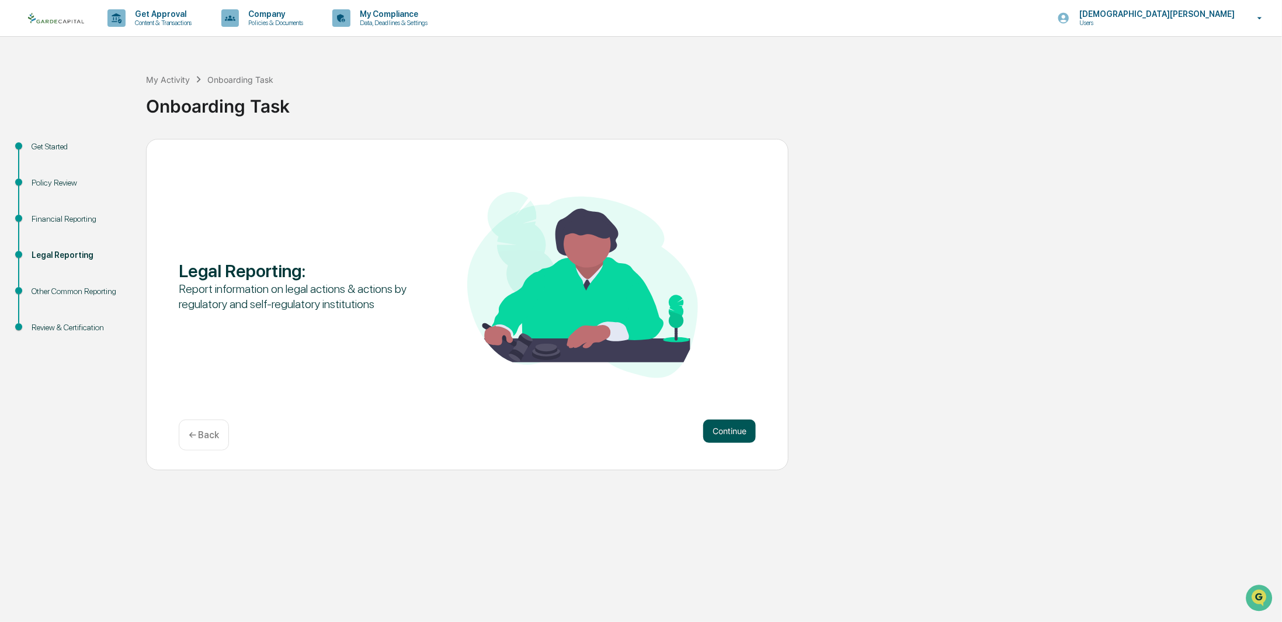
click at [740, 427] on button "Continue" at bounding box center [729, 431] width 53 height 23
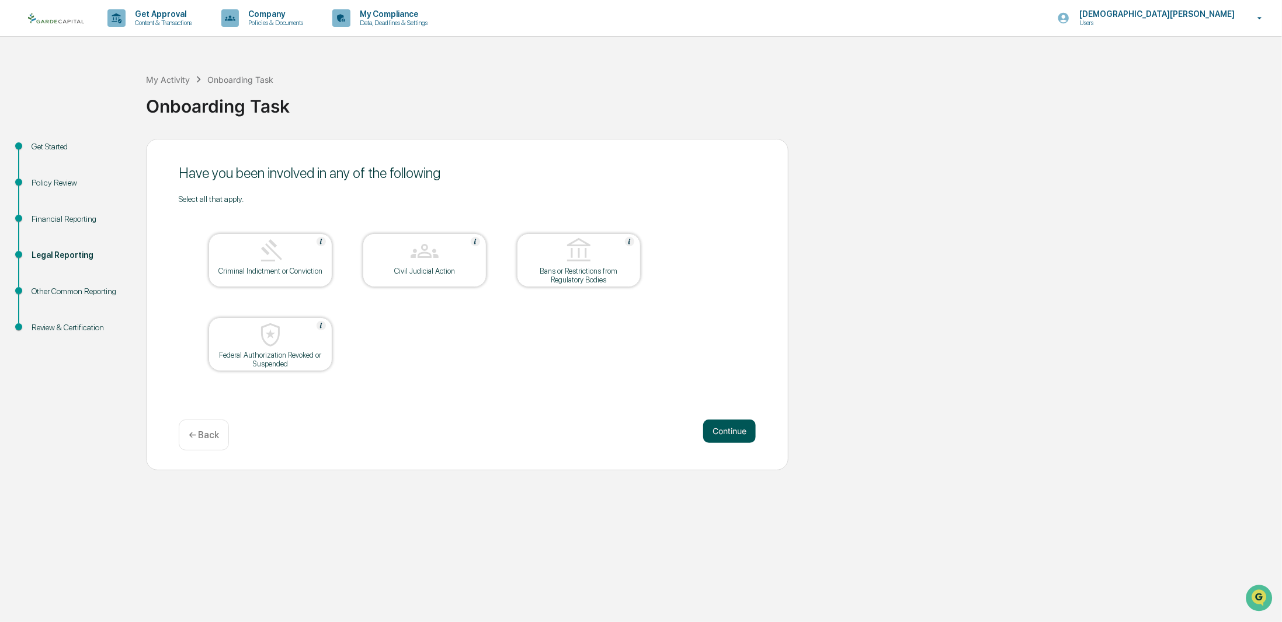
click at [734, 430] on button "Continue" at bounding box center [729, 431] width 53 height 23
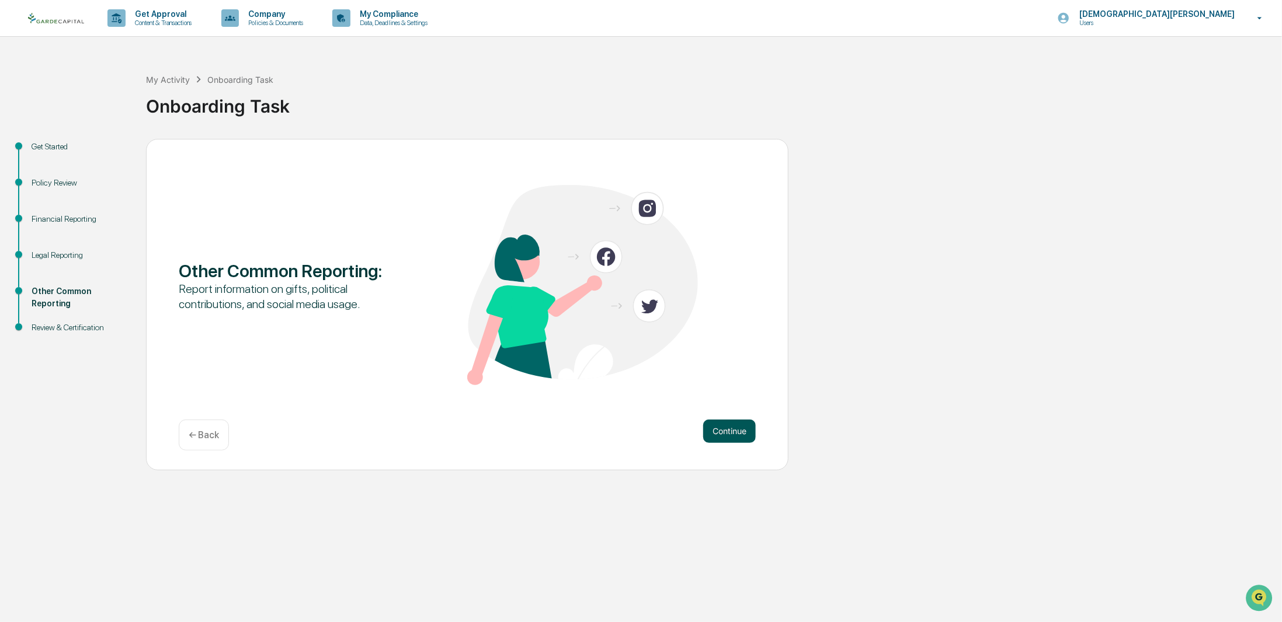
click at [740, 434] on button "Continue" at bounding box center [729, 431] width 53 height 23
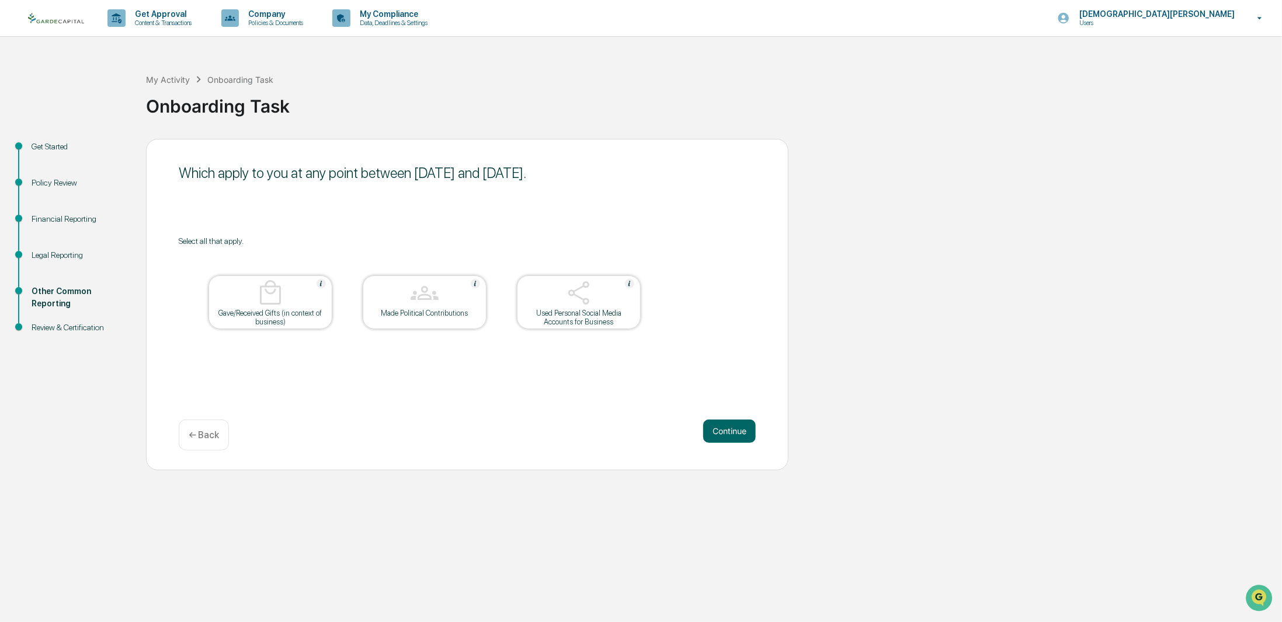
click at [740, 434] on button "Continue" at bounding box center [729, 431] width 53 height 23
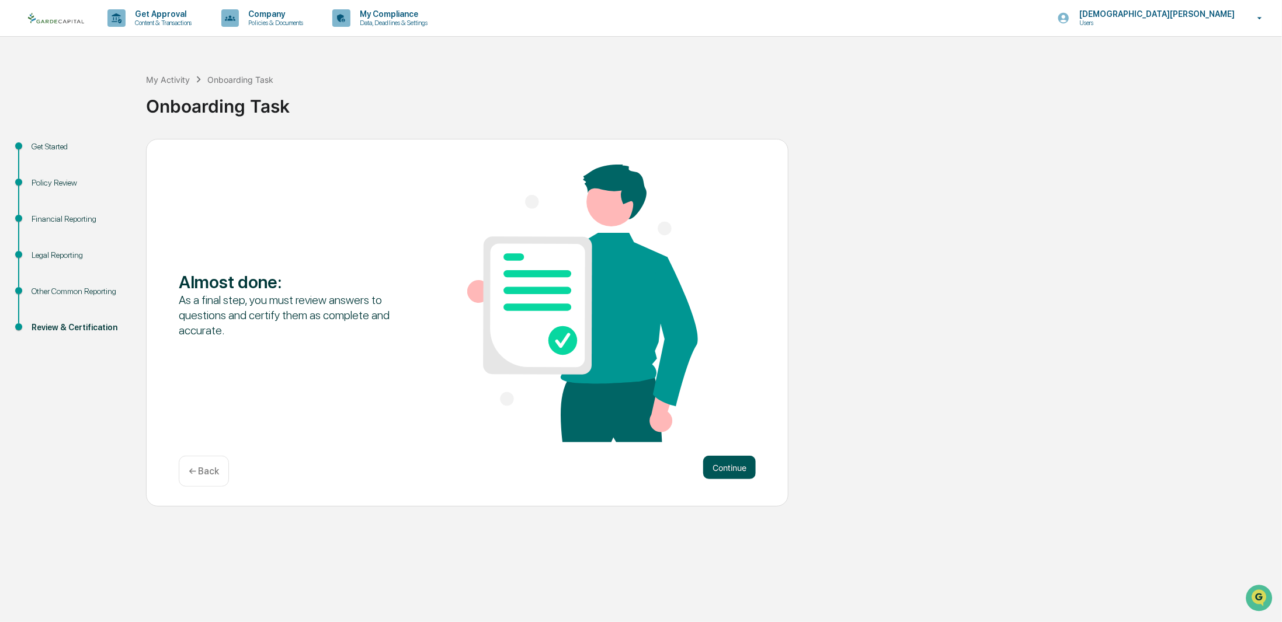
click at [736, 465] on button "Continue" at bounding box center [729, 467] width 53 height 23
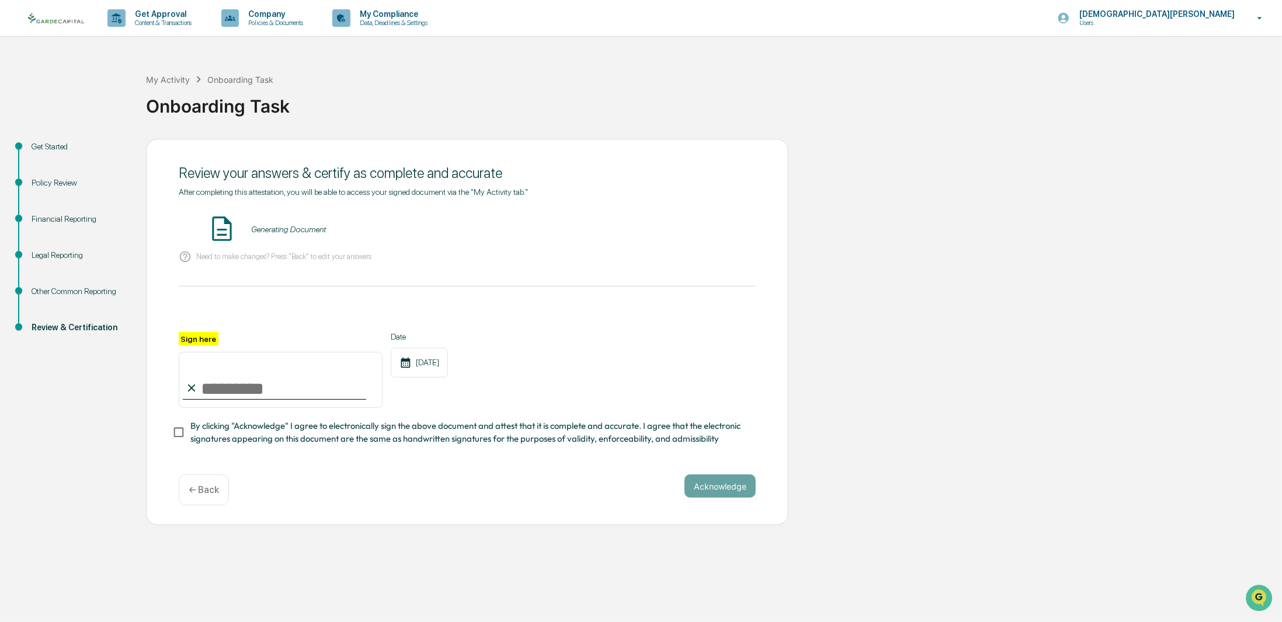
click at [270, 394] on input "Sign here" at bounding box center [281, 380] width 204 height 56
type input "**********"
click at [731, 492] on button "Acknowledge" at bounding box center [719, 486] width 71 height 23
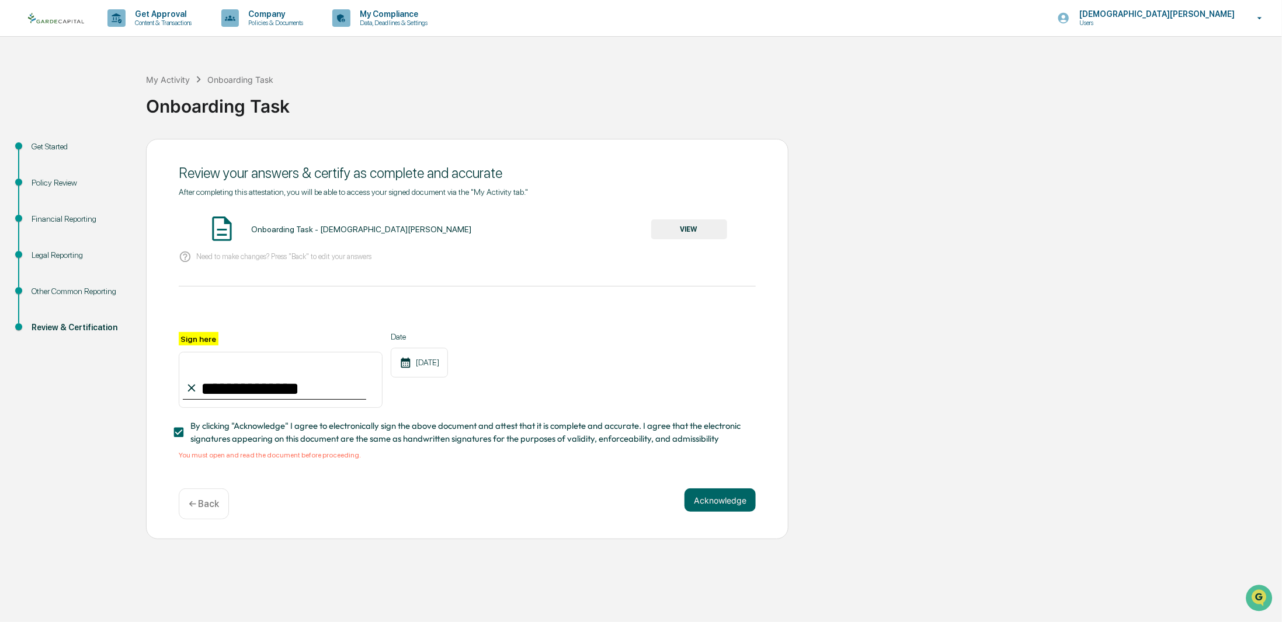
click at [686, 243] on div "Onboarding Task - [DEMOGRAPHIC_DATA][PERSON_NAME] VIEW" at bounding box center [467, 229] width 577 height 31
click at [703, 219] on div "Onboarding Task - [DEMOGRAPHIC_DATA][PERSON_NAME] VIEW" at bounding box center [467, 229] width 577 height 31
click at [703, 229] on button "VIEW" at bounding box center [689, 230] width 76 height 20
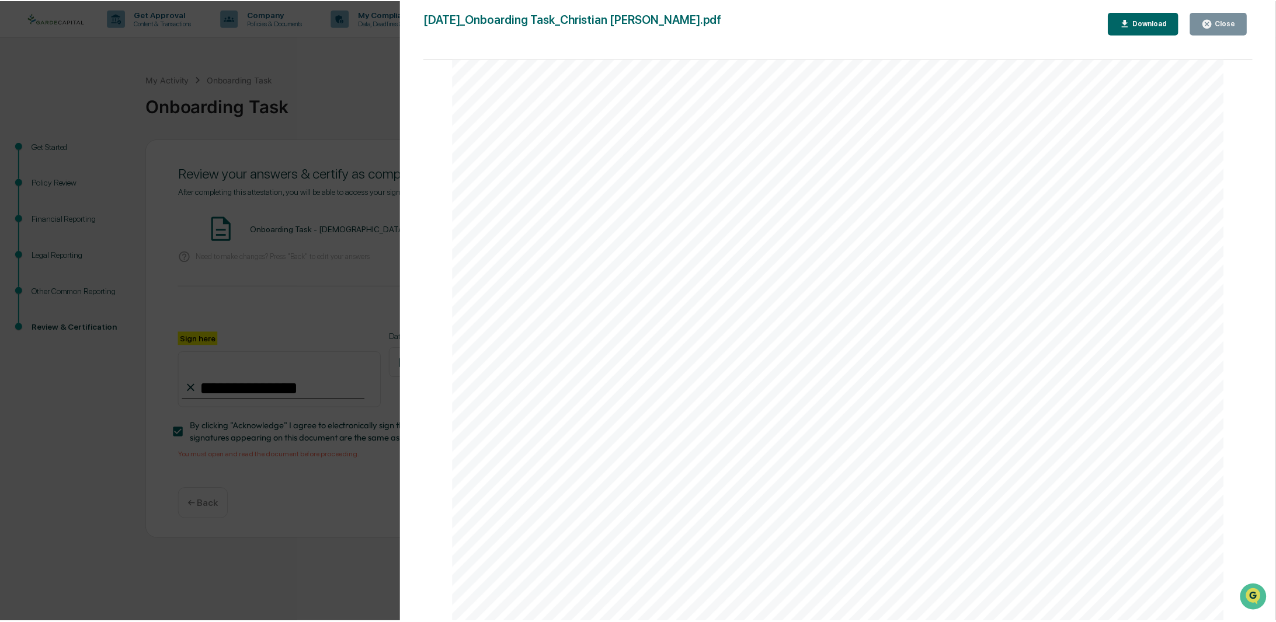
scroll to position [5767, 0]
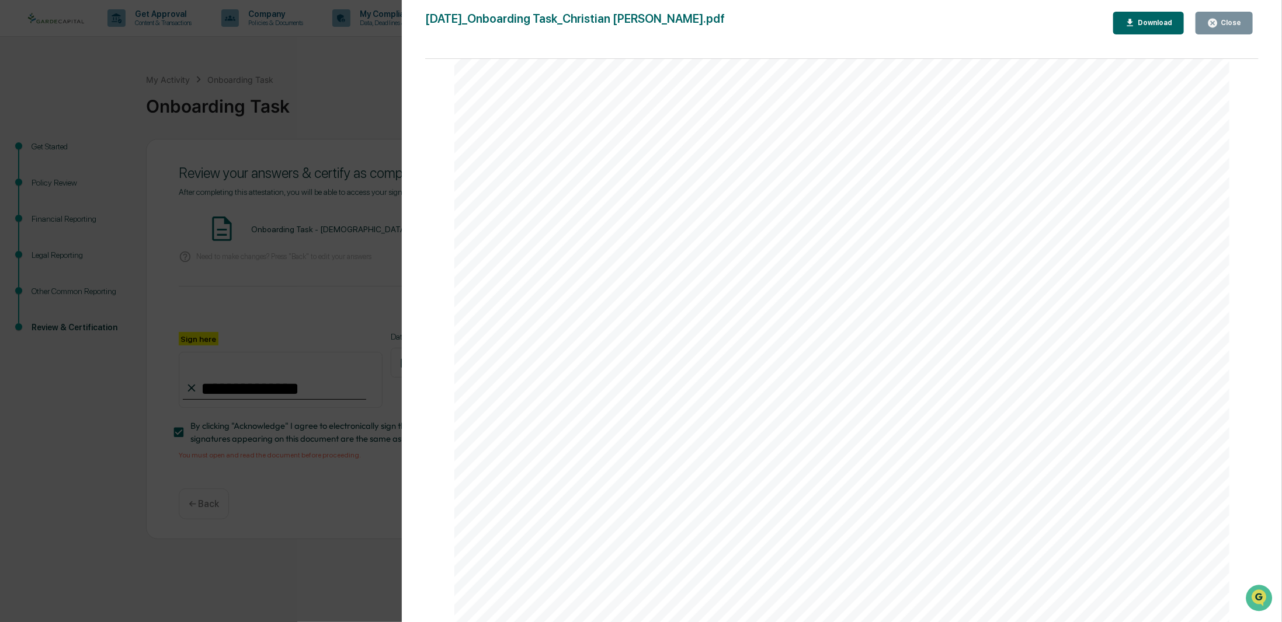
click at [1247, 23] on button "Close" at bounding box center [1223, 23] width 57 height 23
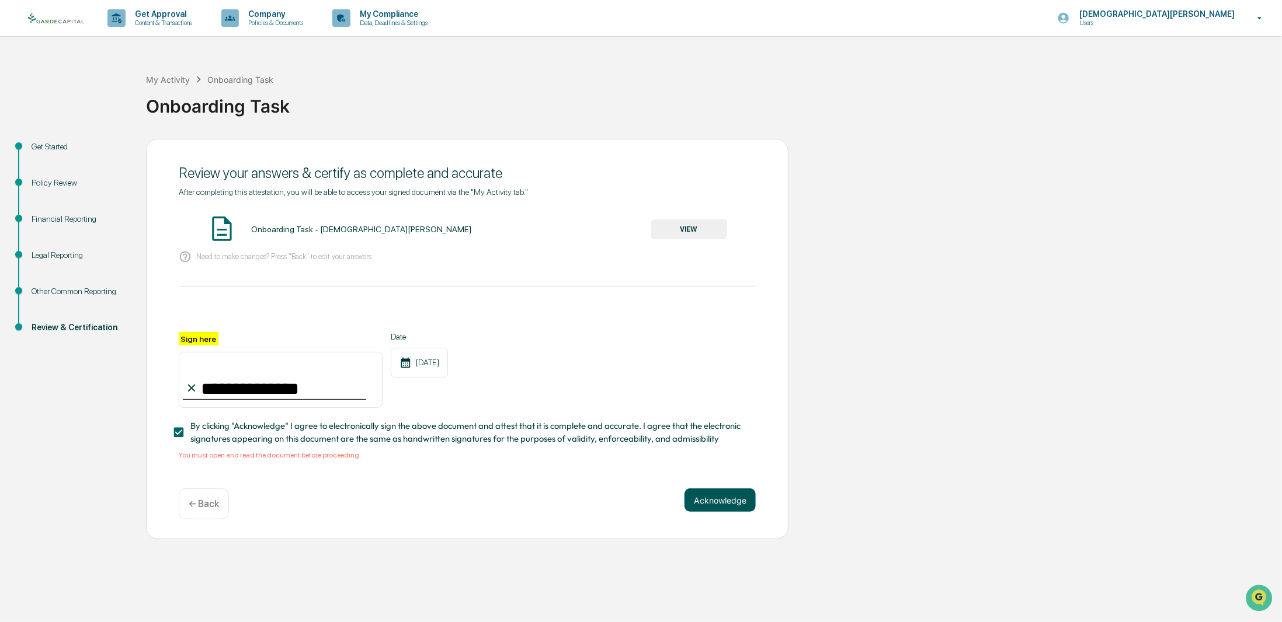
click at [721, 509] on button "Acknowledge" at bounding box center [719, 500] width 71 height 23
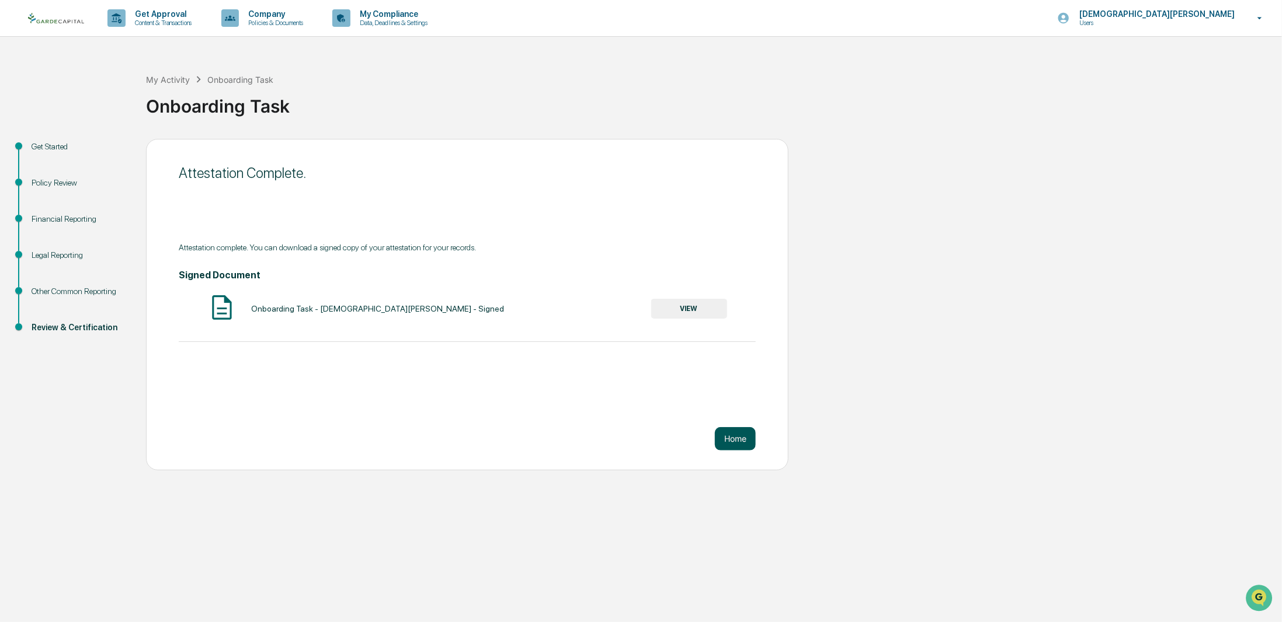
click at [728, 435] on button "Home" at bounding box center [735, 438] width 41 height 23
